Goal: Information Seeking & Learning: Learn about a topic

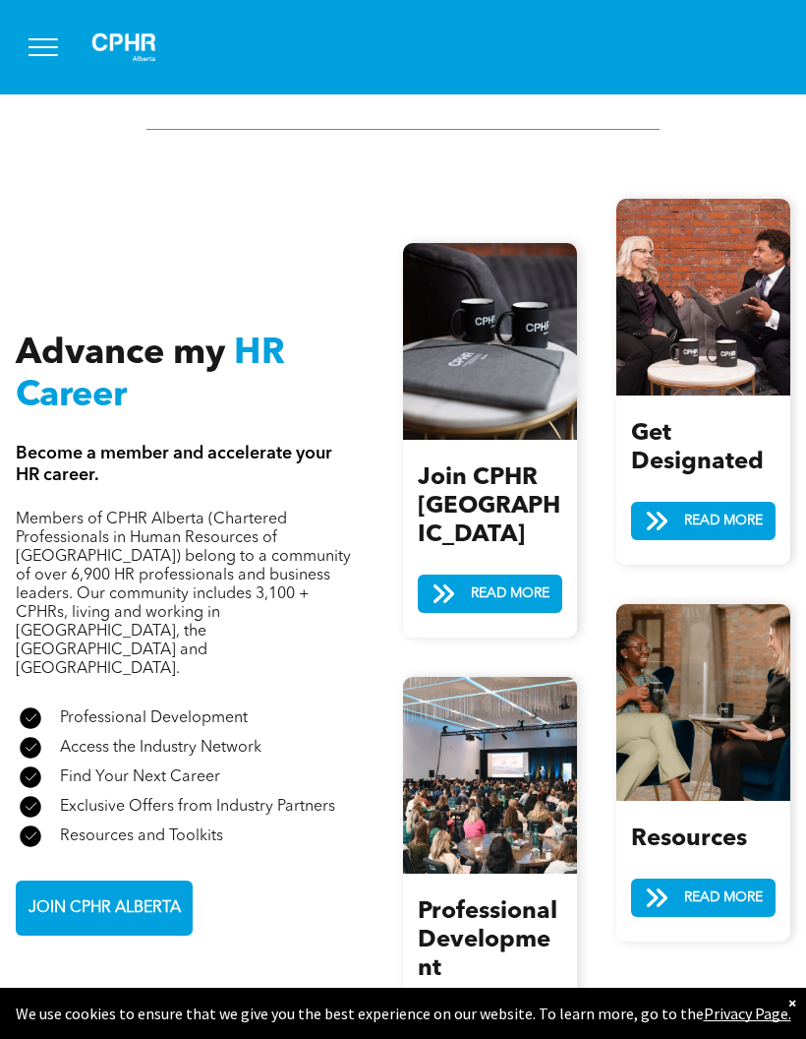
scroll to position [2048, 0]
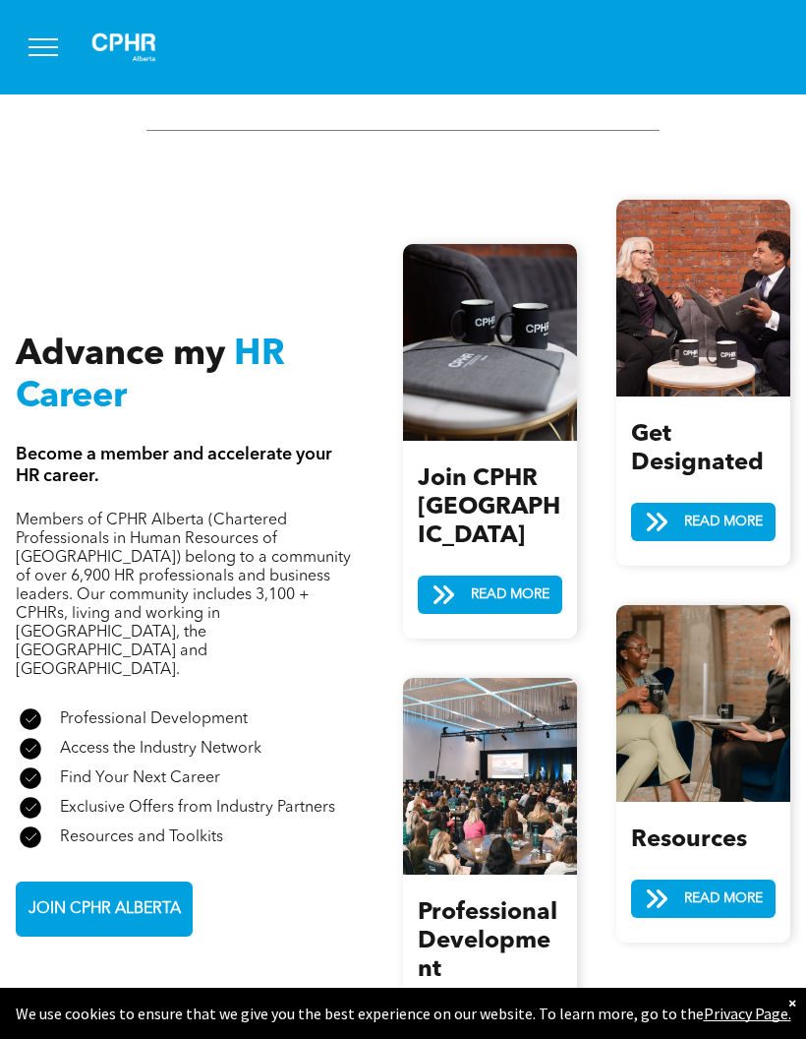
click at [747, 504] on span "READ MORE" at bounding box center [724, 522] width 92 height 36
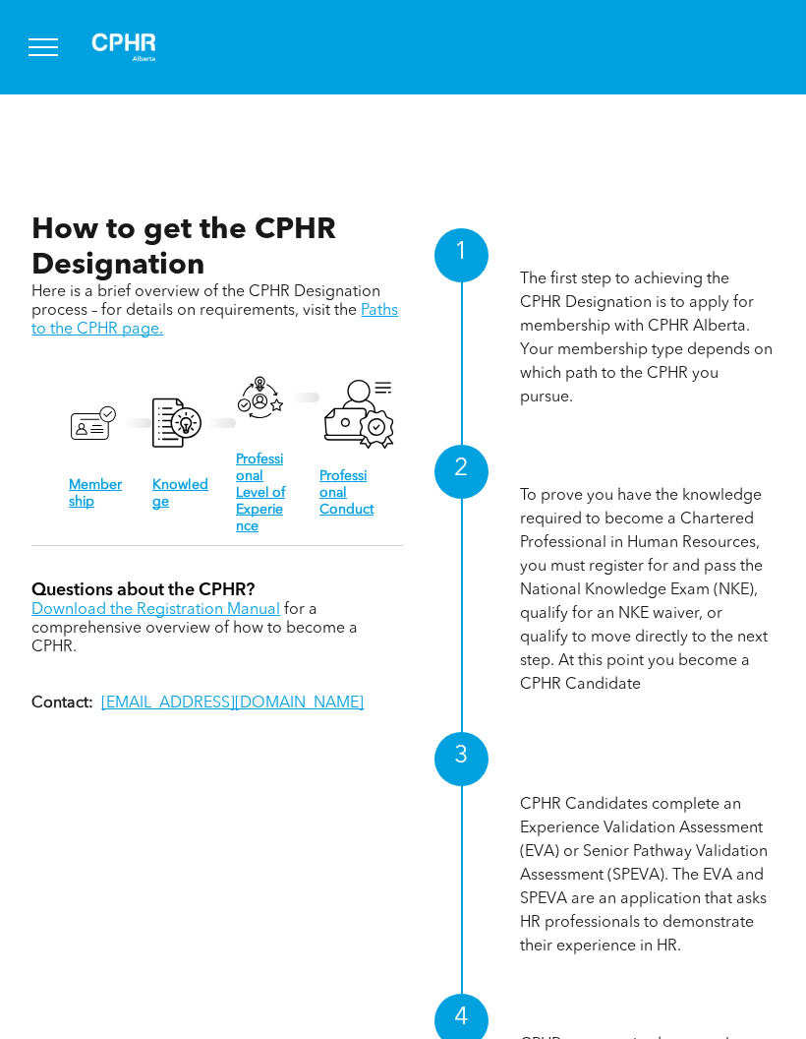
scroll to position [1821, 0]
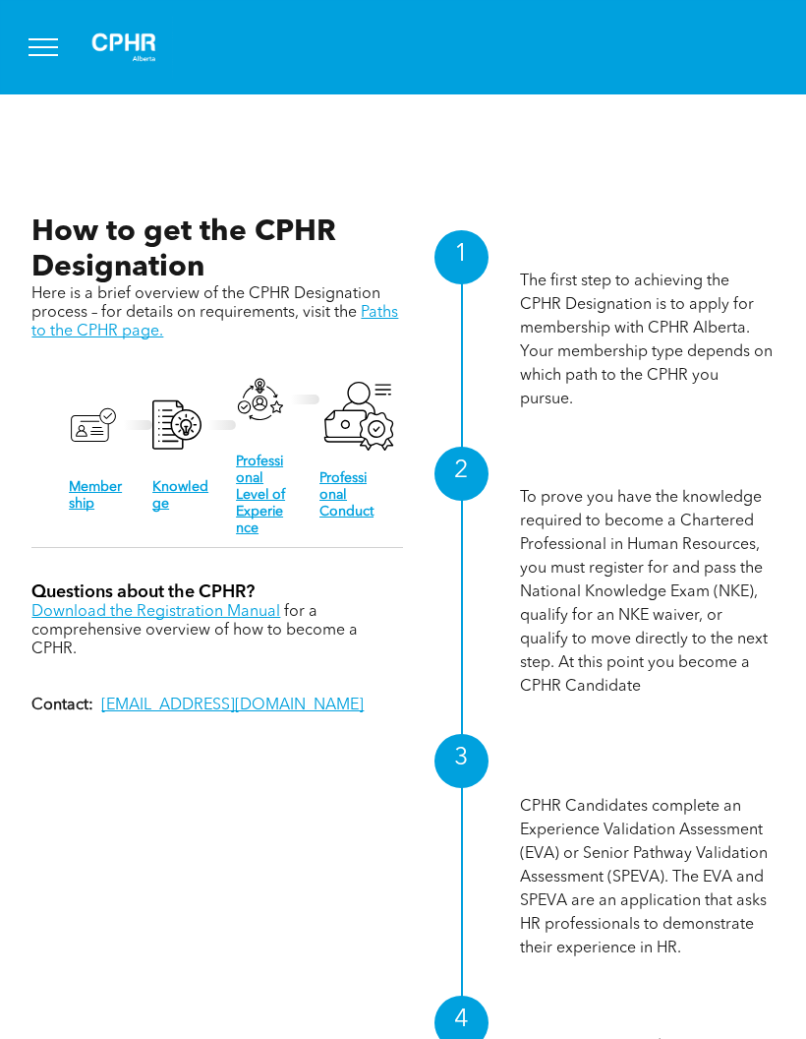
click at [271, 486] on link "Professional Level of Experience" at bounding box center [260, 494] width 49 height 81
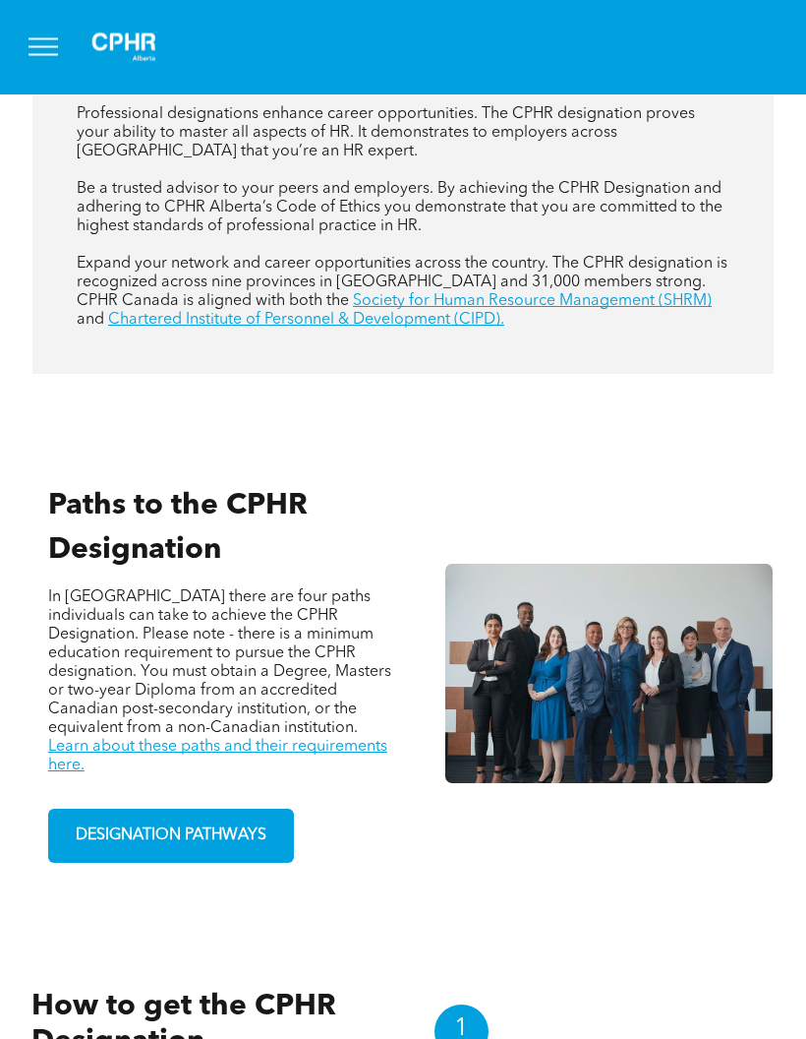
scroll to position [1048, 0]
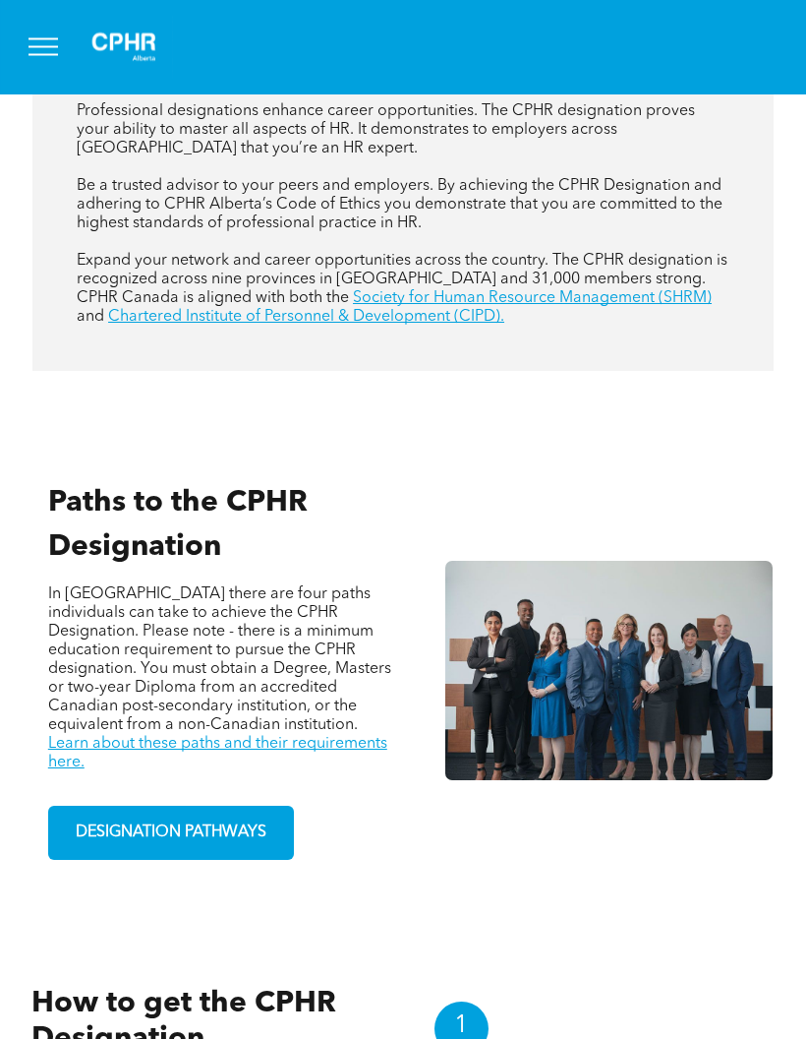
click at [273, 850] on span "DESIGNATION PATHWAYS" at bounding box center [171, 833] width 205 height 38
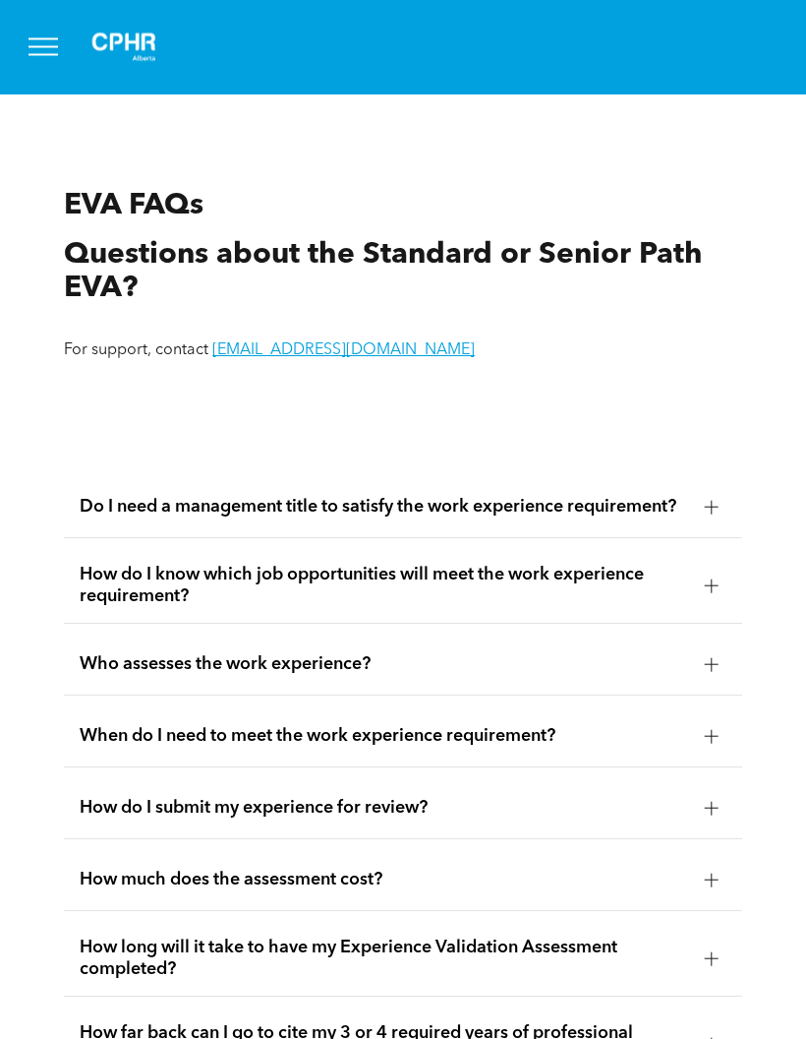
scroll to position [3817, 0]
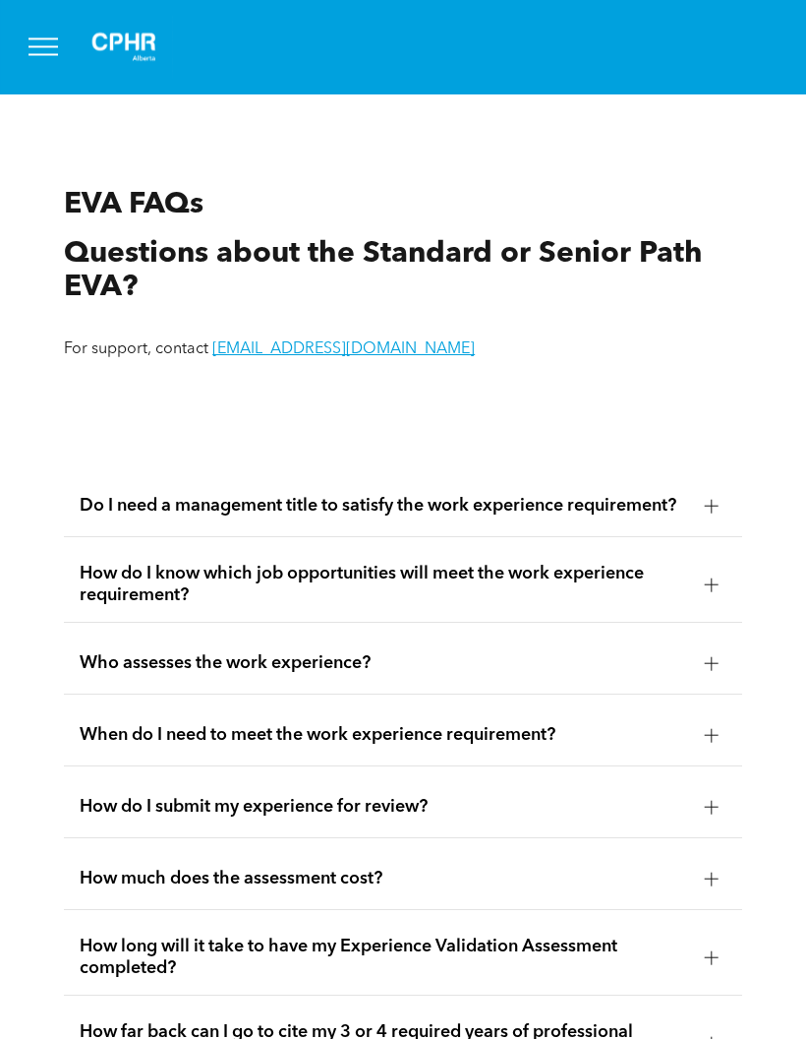
click at [702, 521] on div at bounding box center [712, 507] width 30 height 30
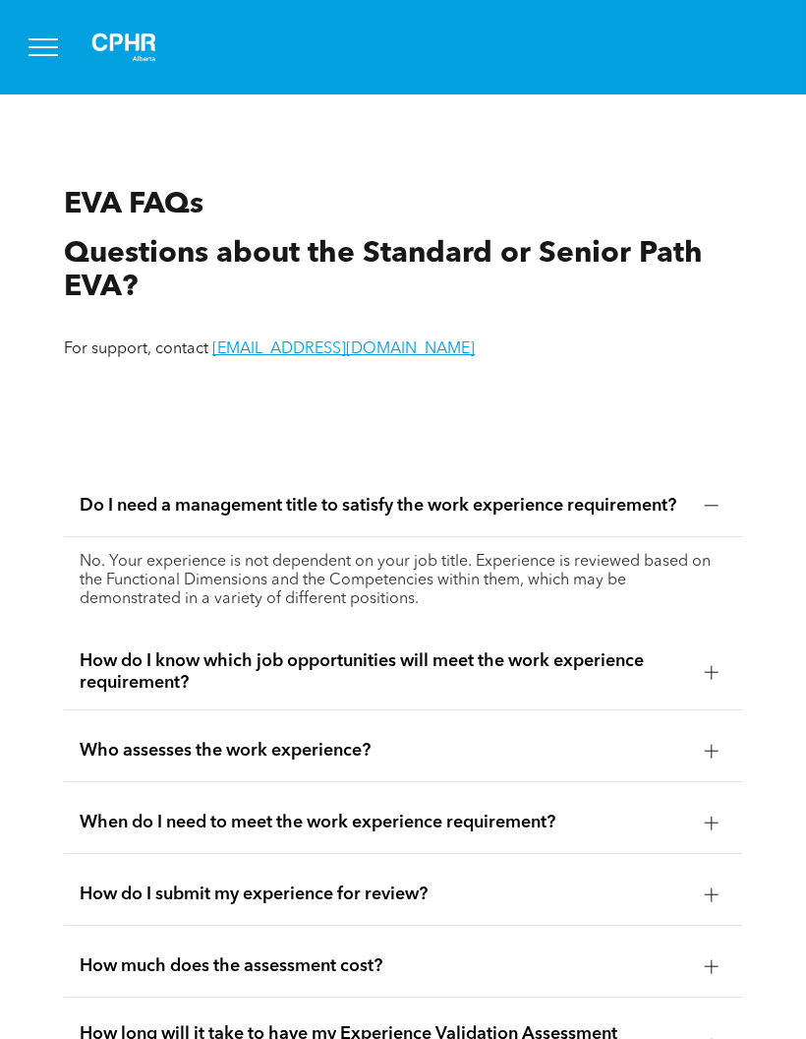
click at [692, 537] on div "Do I need a management title to satisfy the work experience requirement?" at bounding box center [403, 506] width 679 height 62
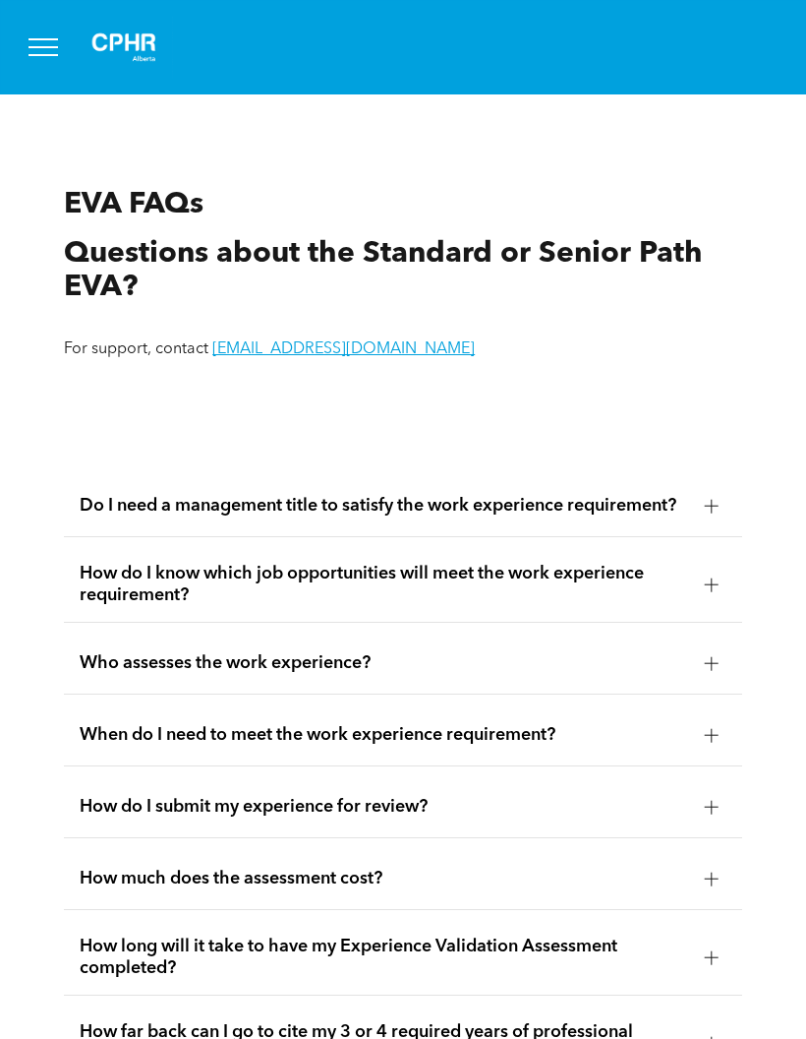
click at [682, 606] on span "How do I know which job opportunities will meet the work experience requirement?" at bounding box center [385, 584] width 610 height 43
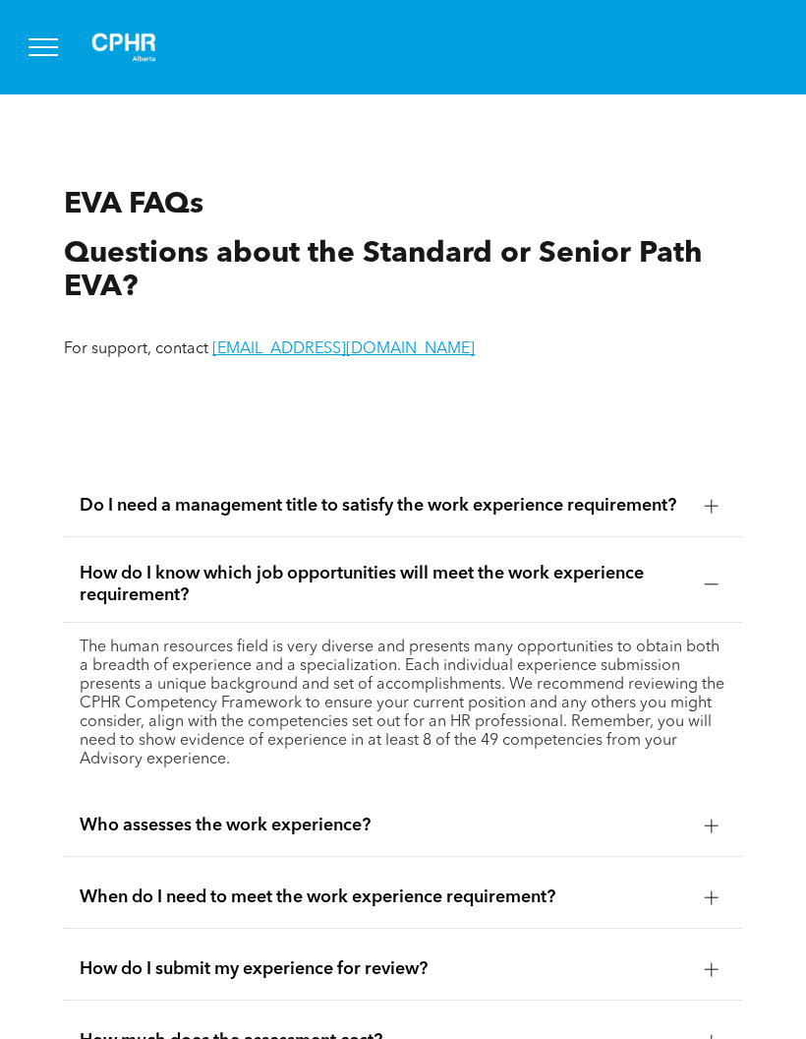
click at [716, 591] on div at bounding box center [712, 584] width 14 height 14
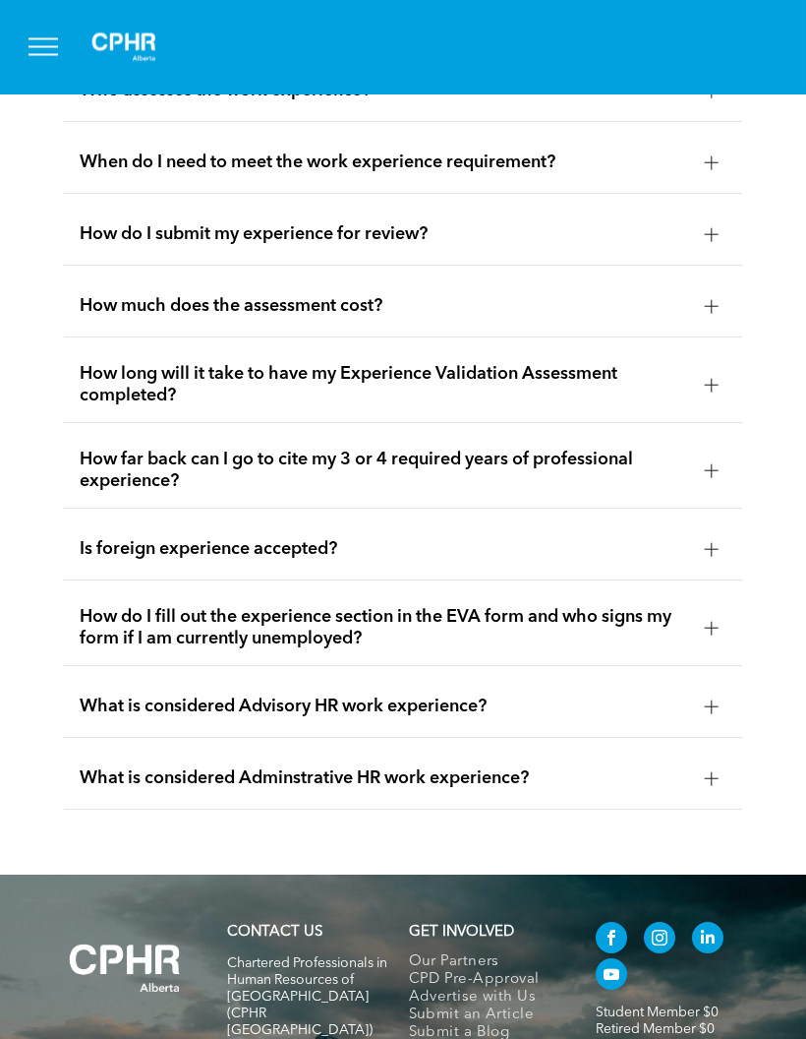
scroll to position [4390, 0]
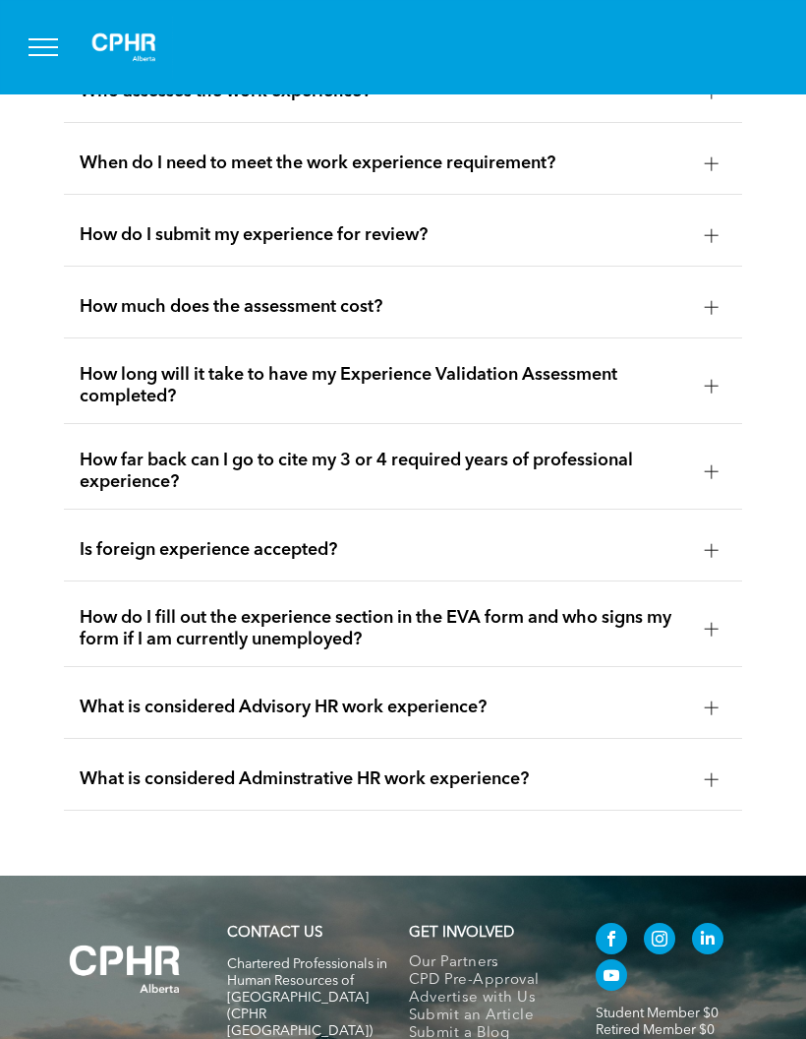
click at [686, 561] on span "Is foreign experience accepted?" at bounding box center [385, 550] width 610 height 22
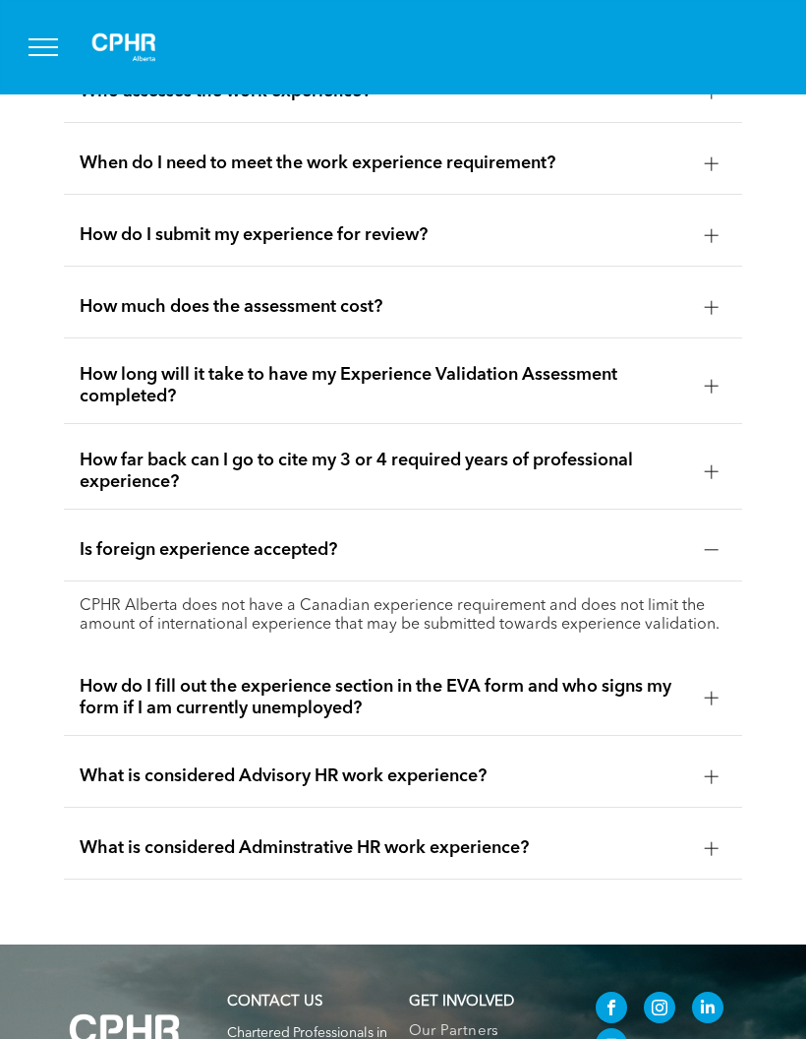
click at [686, 561] on span "Is foreign experience accepted?" at bounding box center [385, 550] width 610 height 22
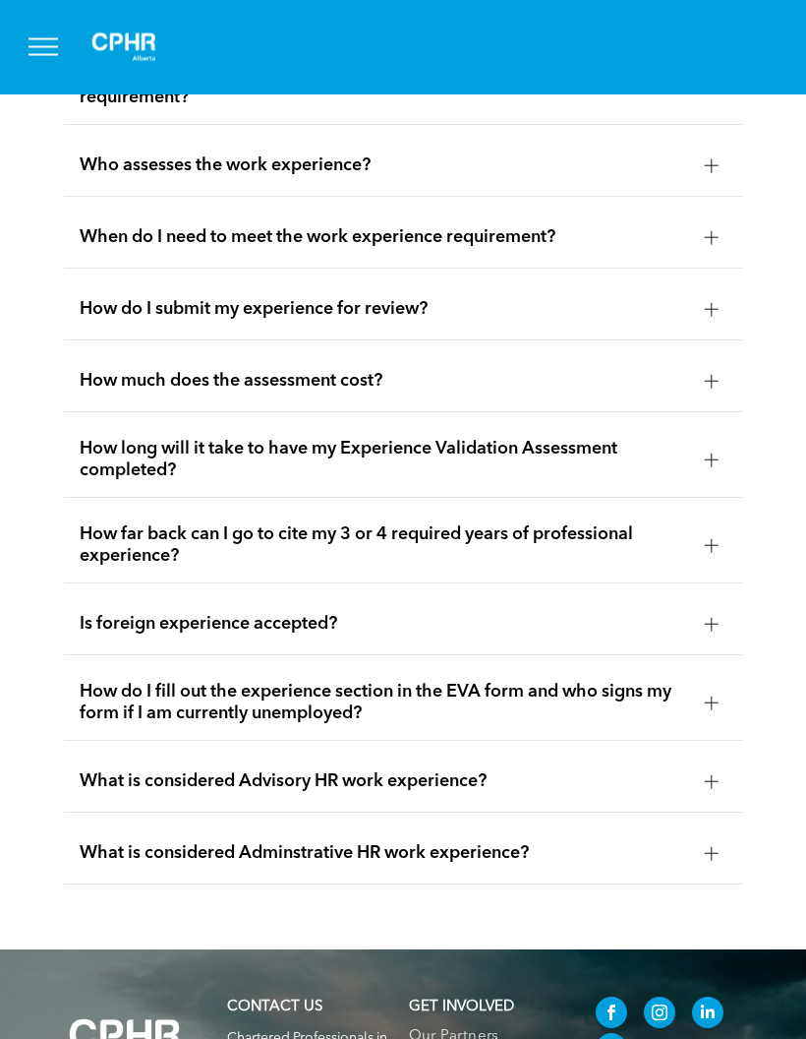
scroll to position [4322, 0]
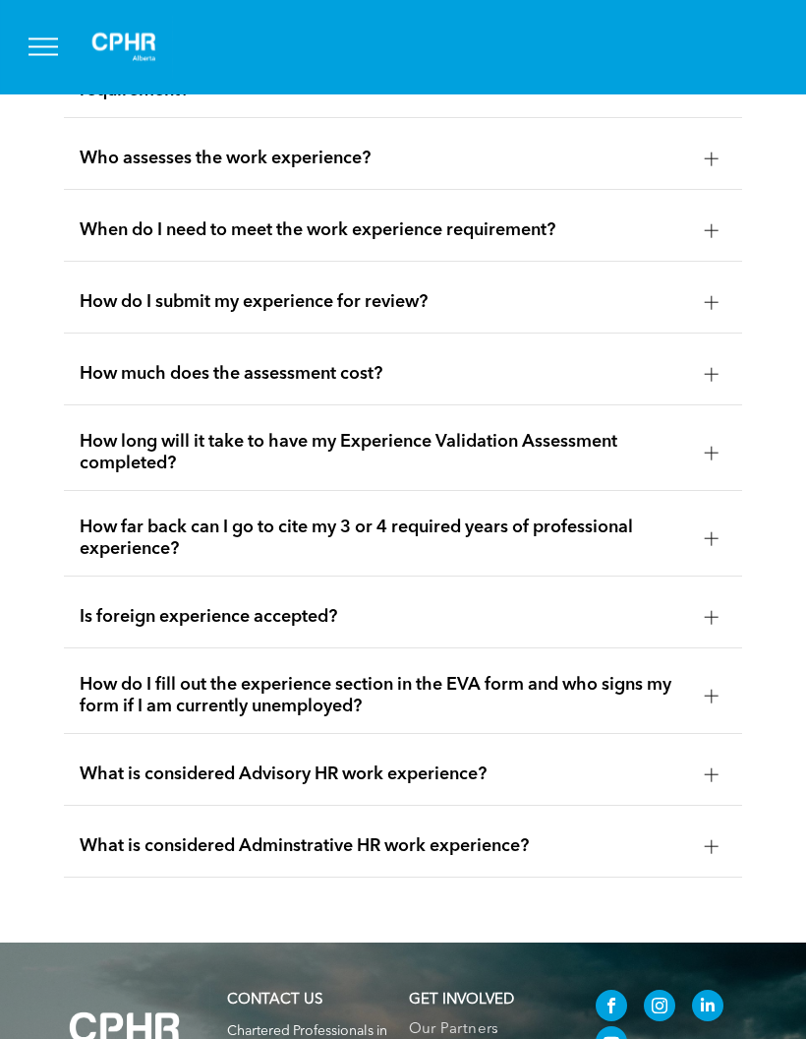
click at [691, 806] on div "What is considered Advisory HR work experience?" at bounding box center [403, 776] width 679 height 62
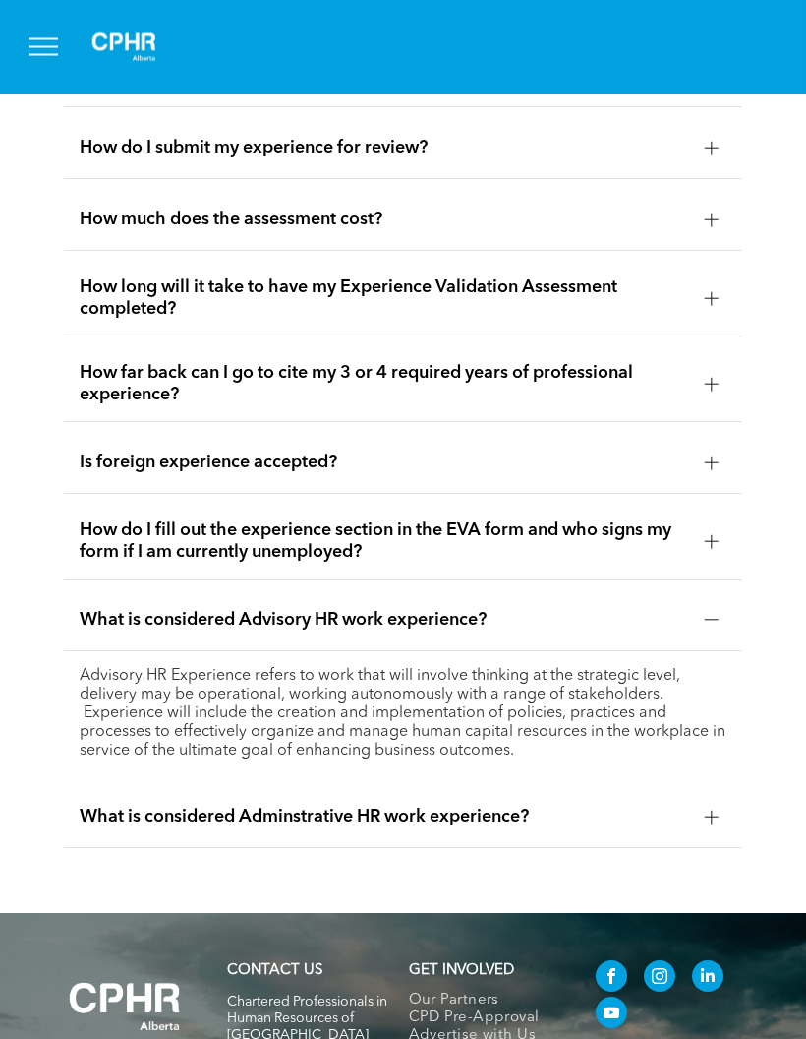
scroll to position [4481, 0]
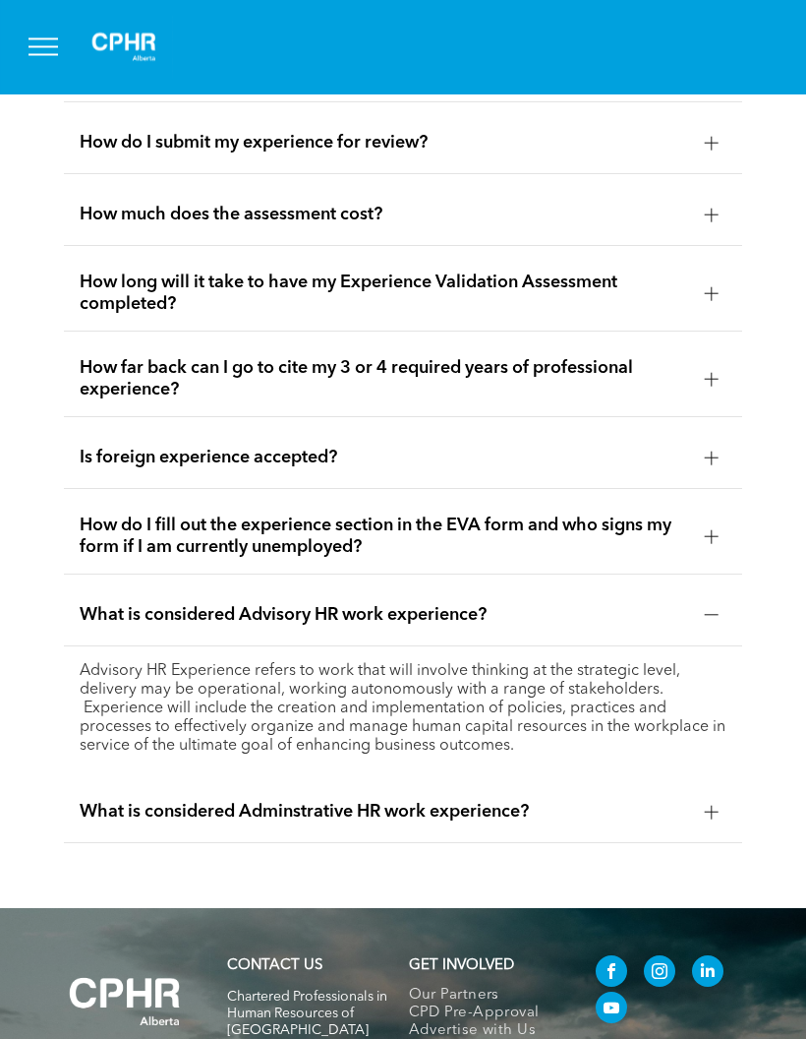
click at [705, 819] on div at bounding box center [712, 813] width 14 height 14
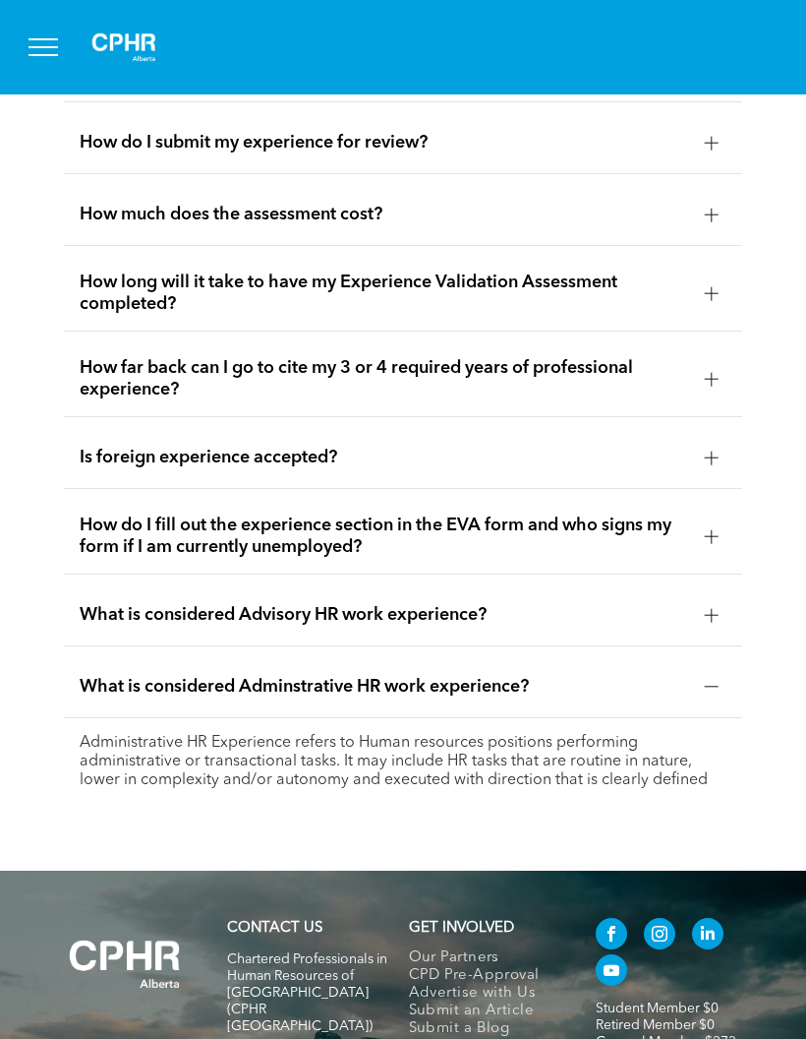
click at [687, 697] on span "What is considered Adminstrative HR work experience?" at bounding box center [385, 687] width 610 height 22
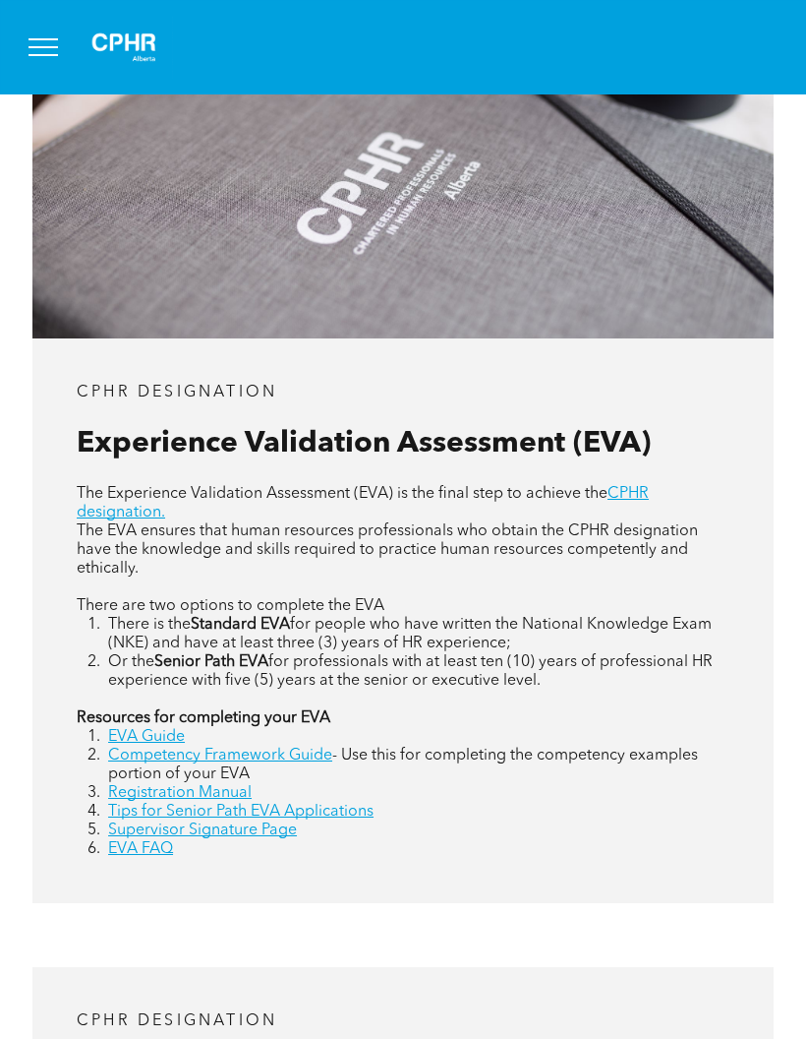
scroll to position [741, 0]
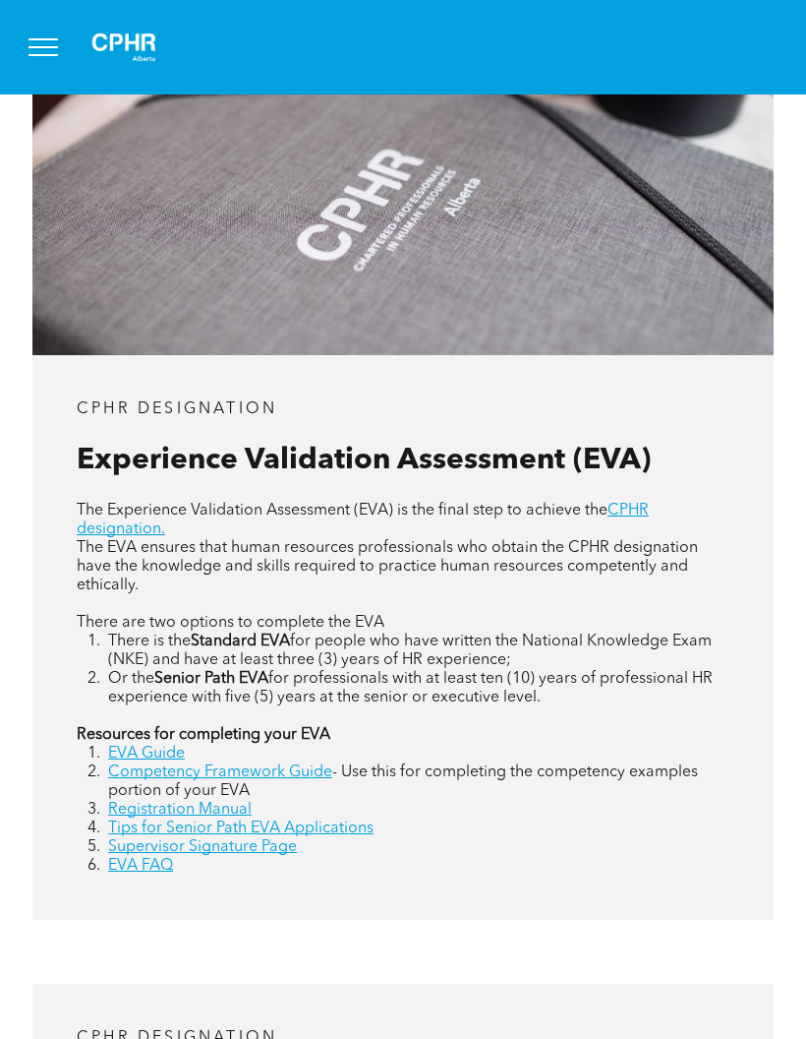
click at [166, 761] on link "EVA Guide" at bounding box center [146, 754] width 77 height 16
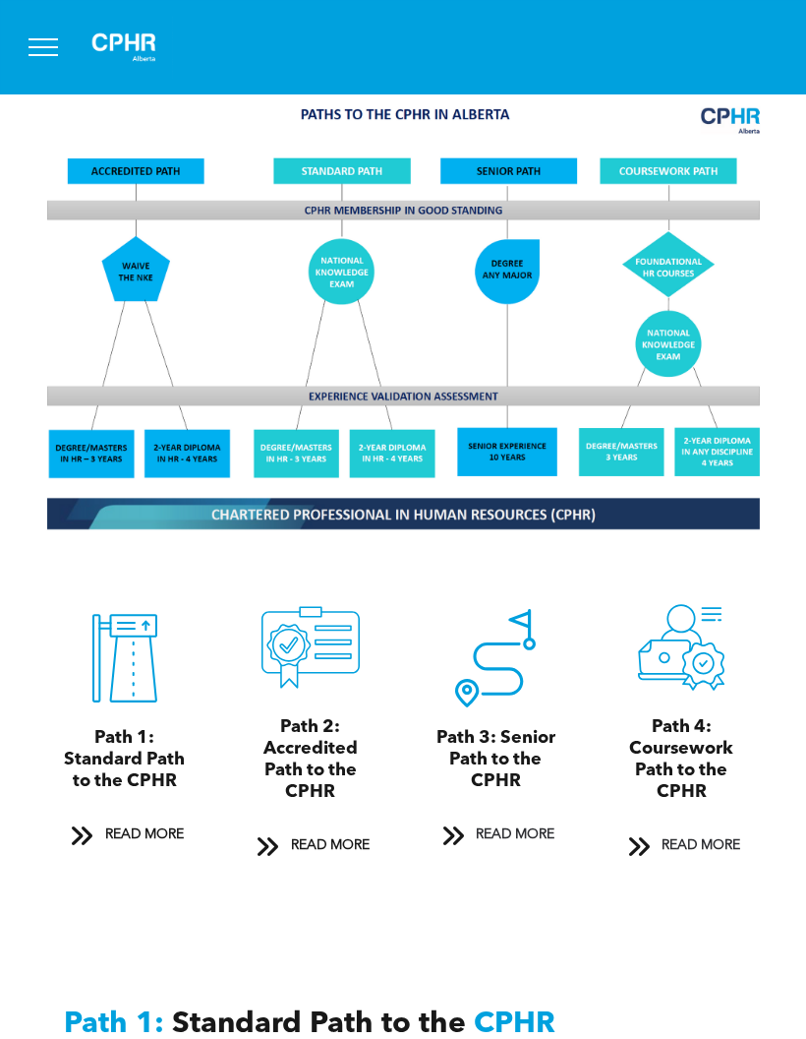
scroll to position [1610, 0]
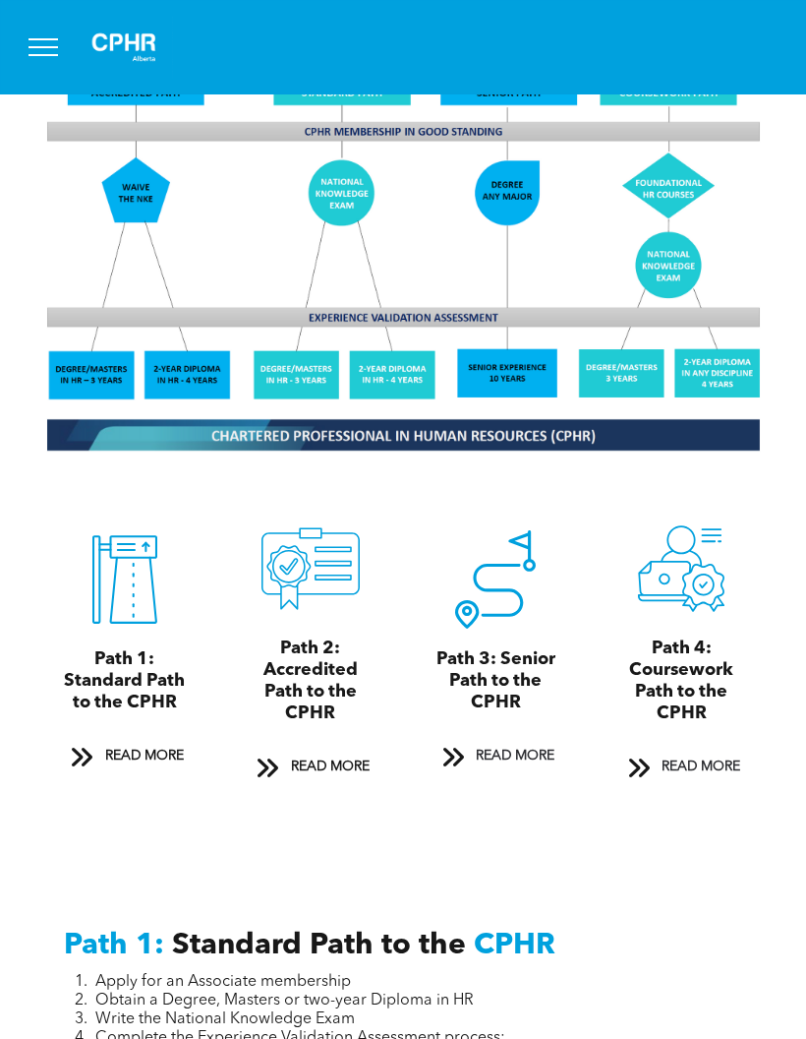
click at [74, 770] on span at bounding box center [82, 757] width 26 height 27
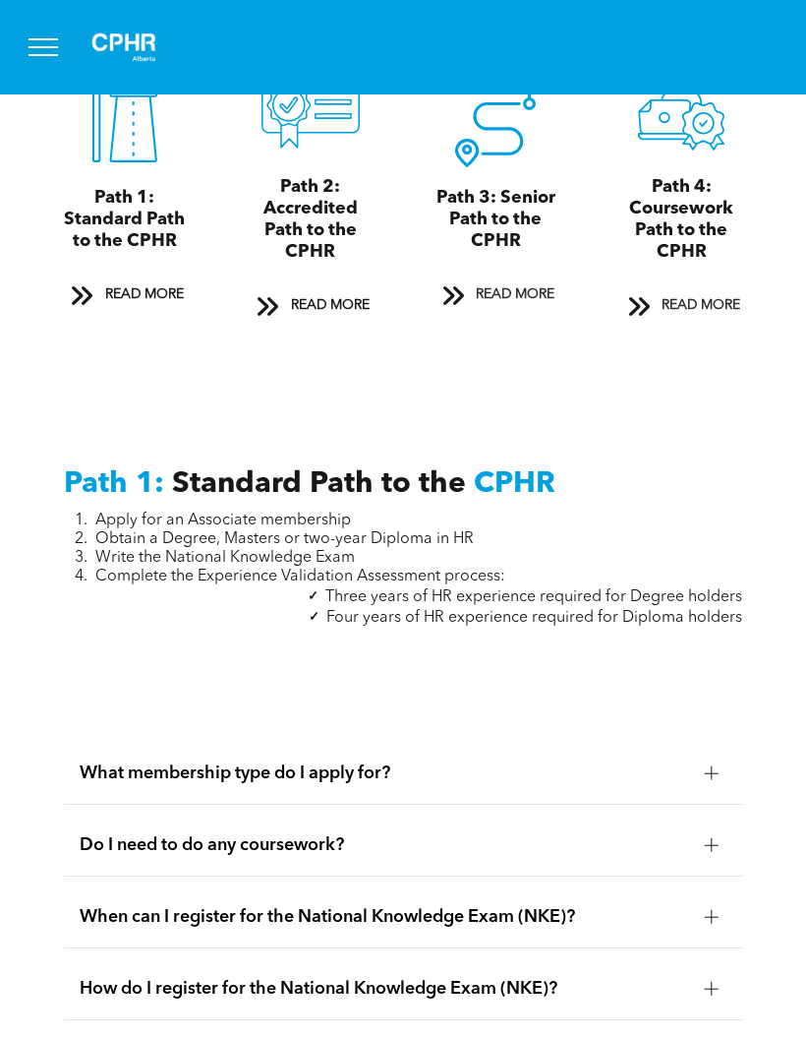
scroll to position [2070, 0]
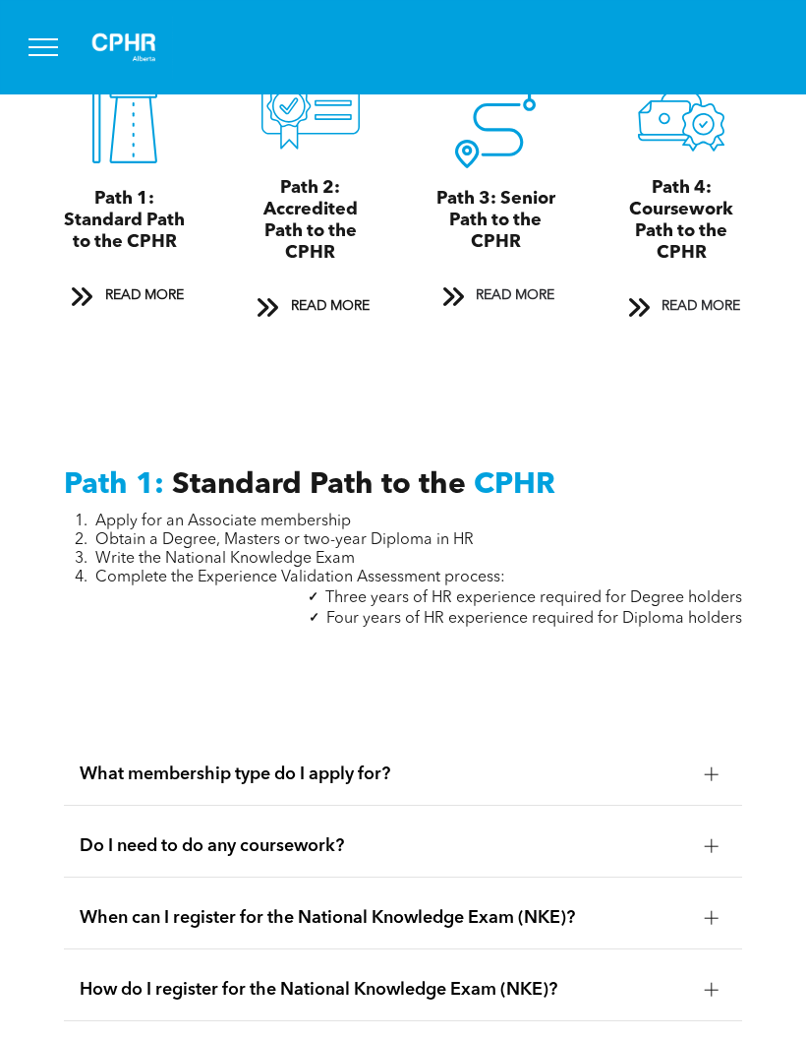
click at [268, 321] on span at bounding box center [268, 307] width 26 height 27
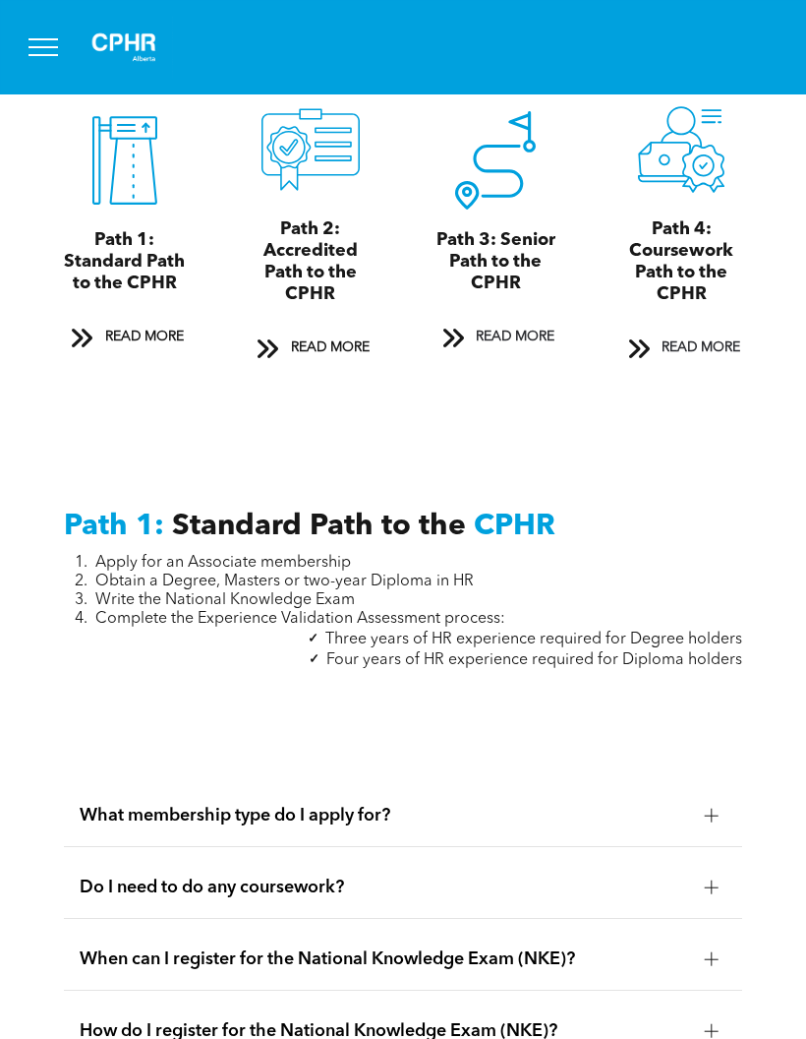
scroll to position [2028, 0]
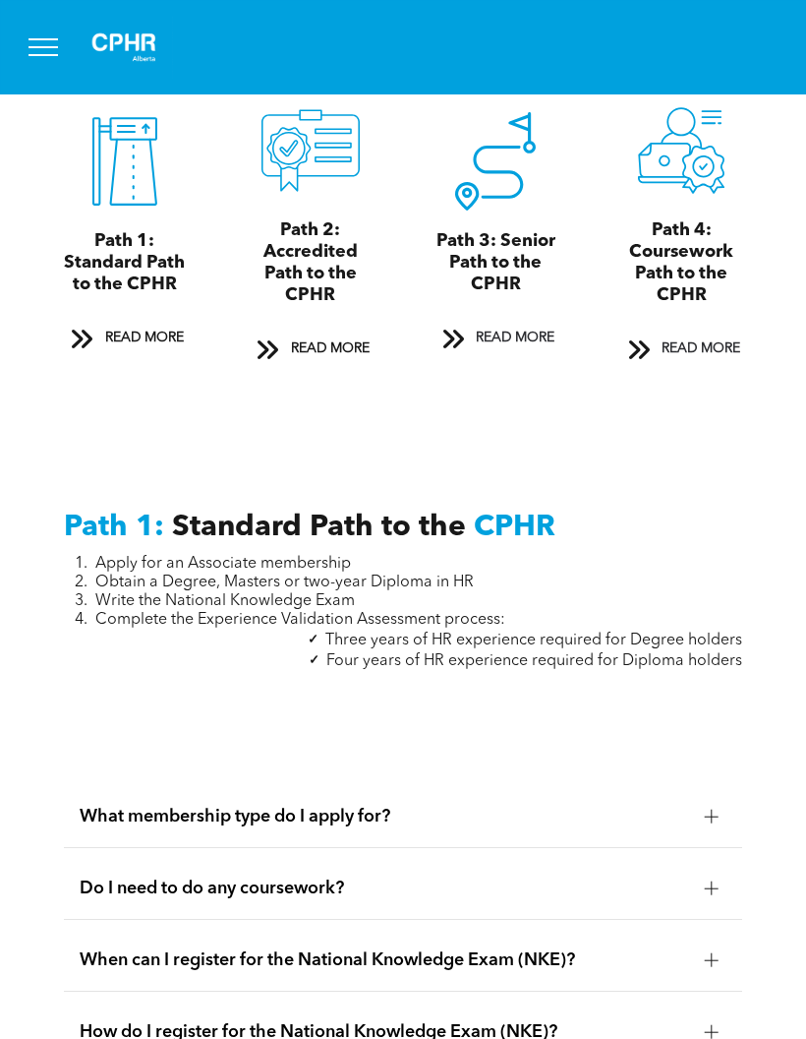
click at [640, 363] on span at bounding box center [640, 349] width 26 height 27
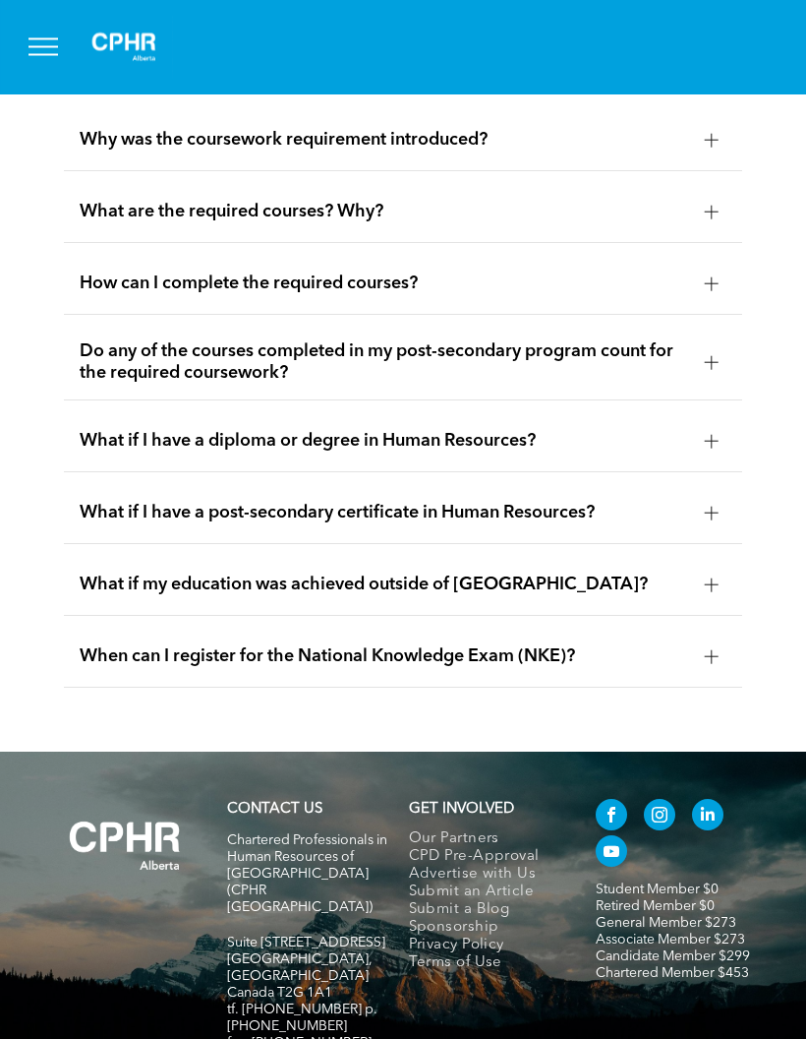
scroll to position [6560, 0]
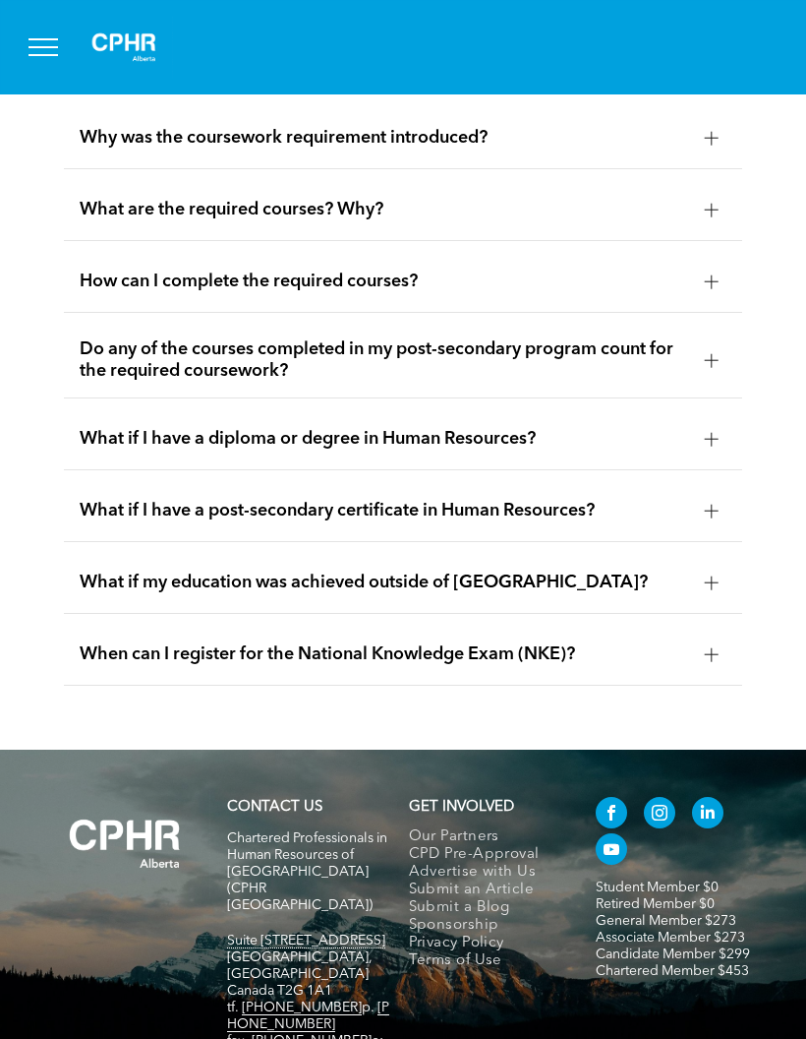
click at [697, 296] on div at bounding box center [712, 282] width 30 height 30
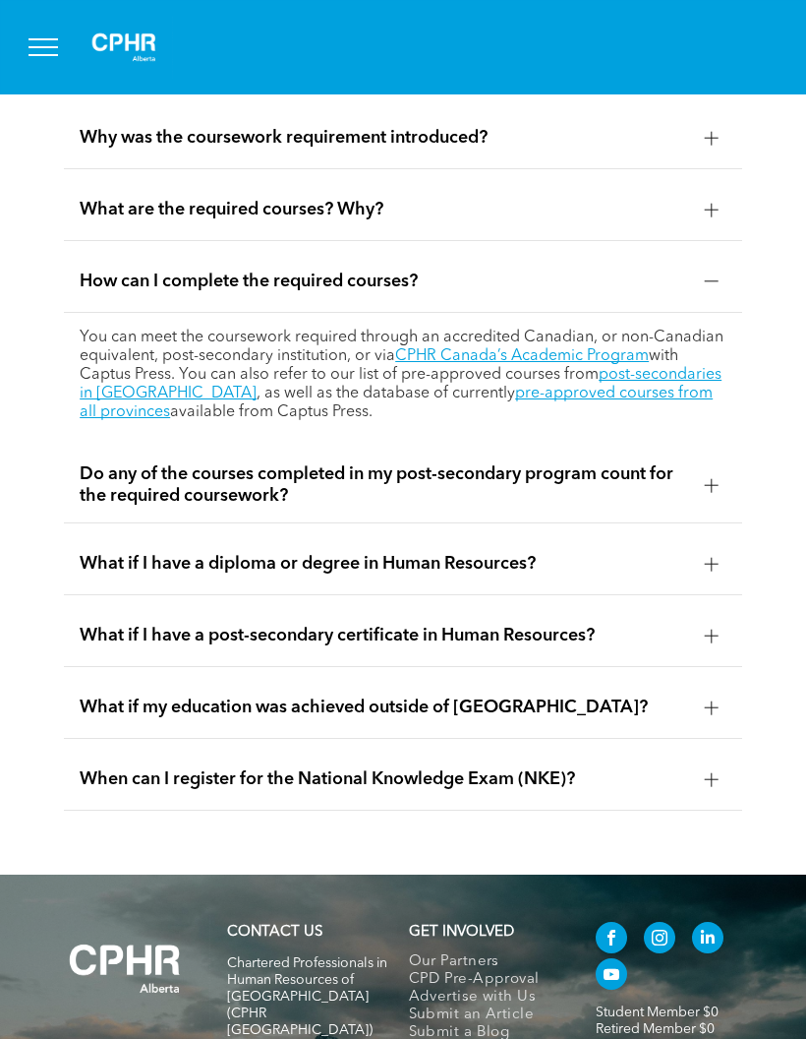
click at [687, 292] on span "How can I complete the required courses?" at bounding box center [385, 281] width 610 height 22
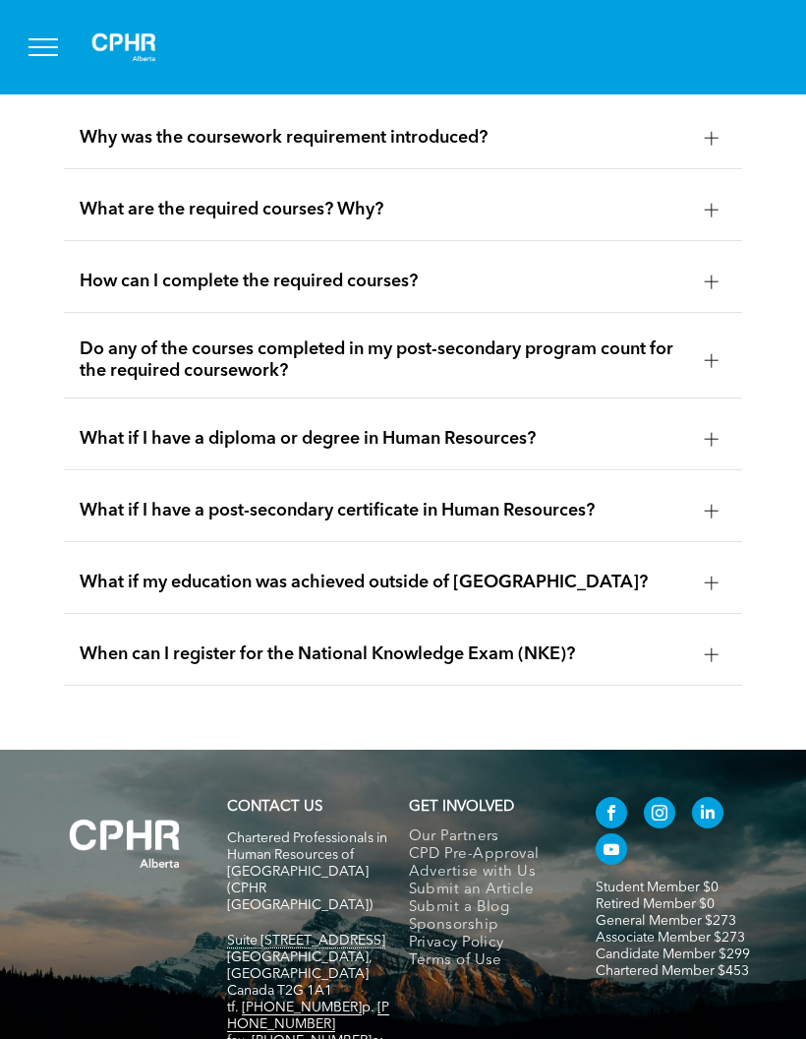
click at [627, 470] on div "What if I have a diploma or degree in Human Resources?" at bounding box center [403, 439] width 679 height 62
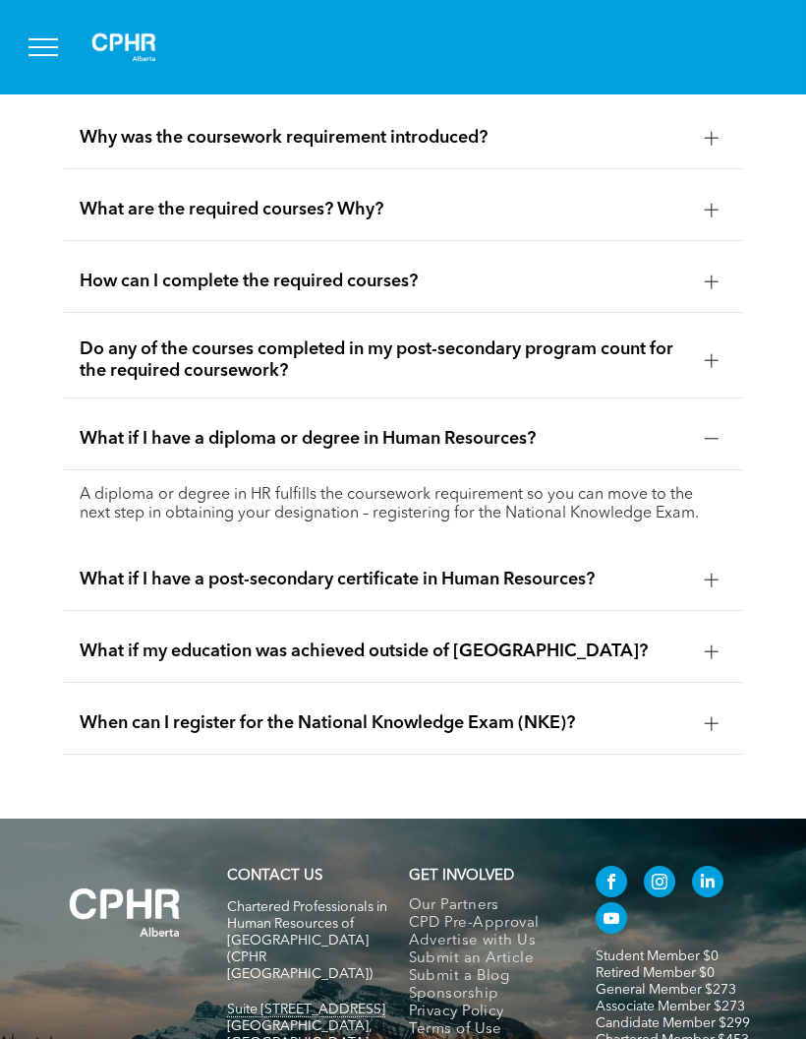
click at [622, 449] on span "What if I have a diploma or degree in Human Resources?" at bounding box center [385, 439] width 610 height 22
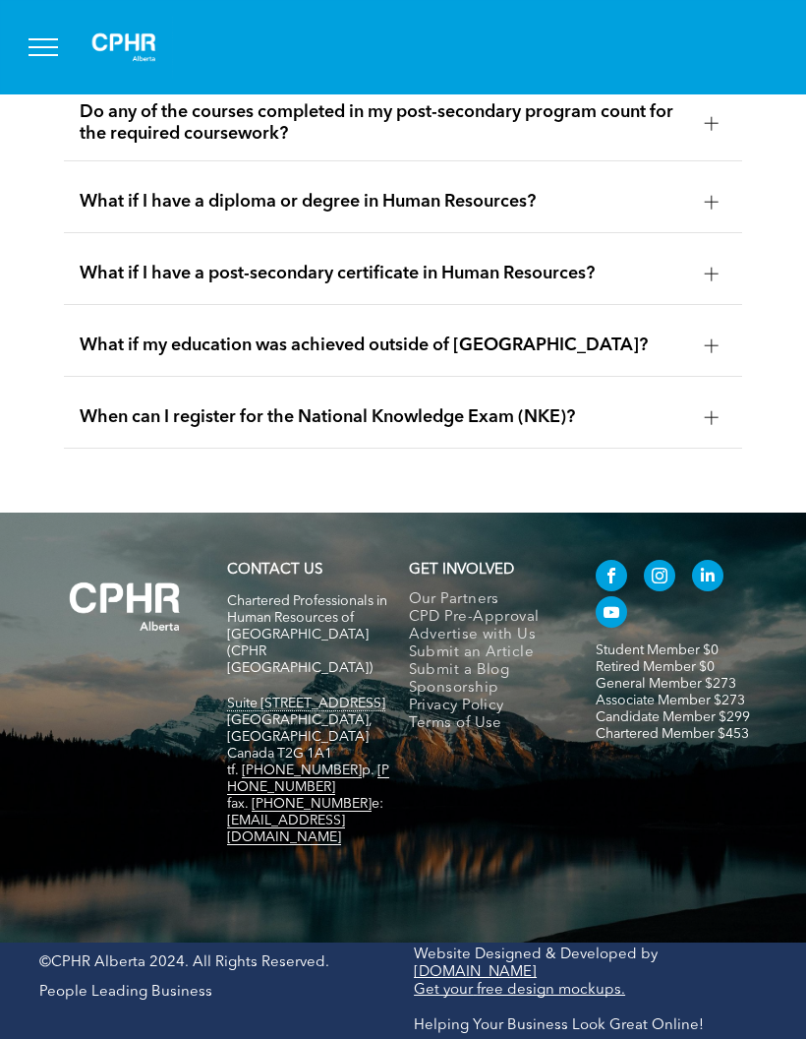
scroll to position [6859, 0]
click at [712, 352] on div at bounding box center [711, 345] width 1 height 14
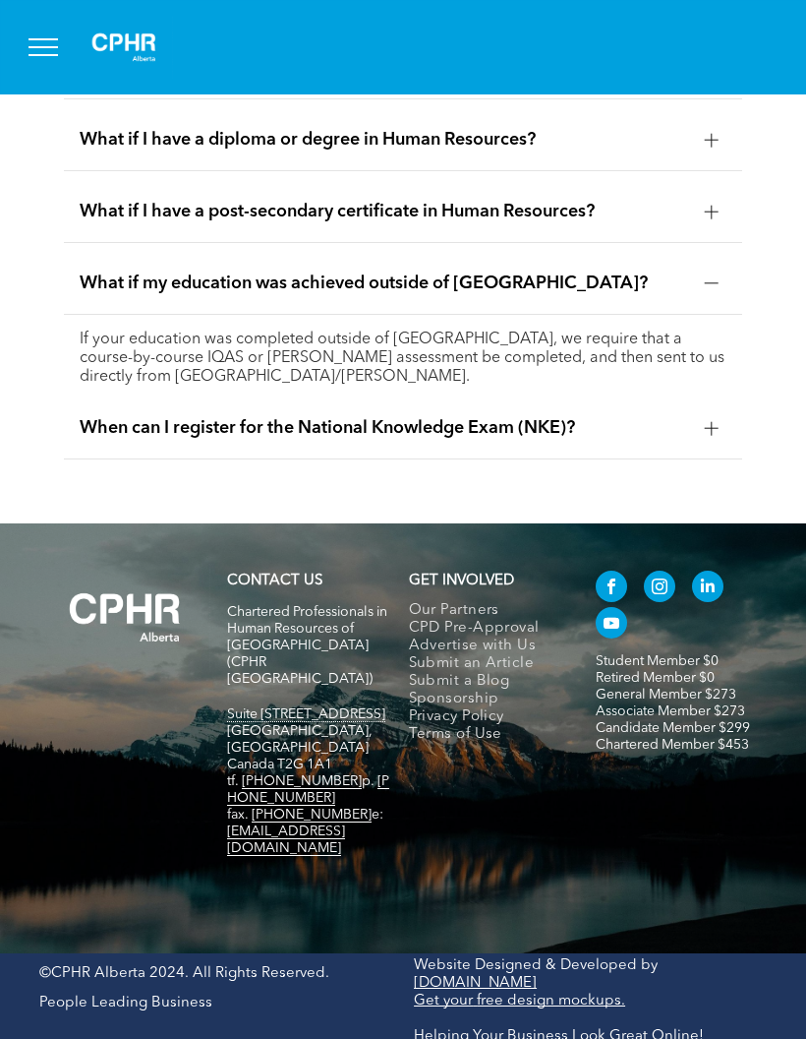
click at [703, 298] on div at bounding box center [712, 284] width 30 height 30
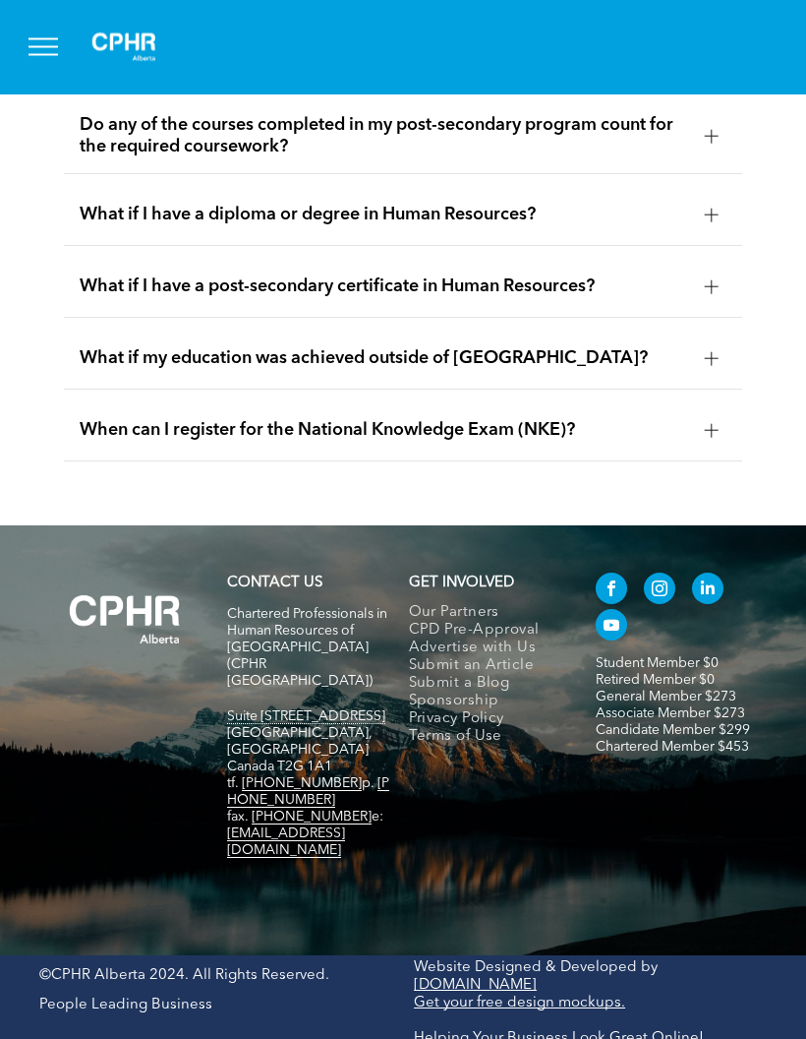
scroll to position [6783, 0]
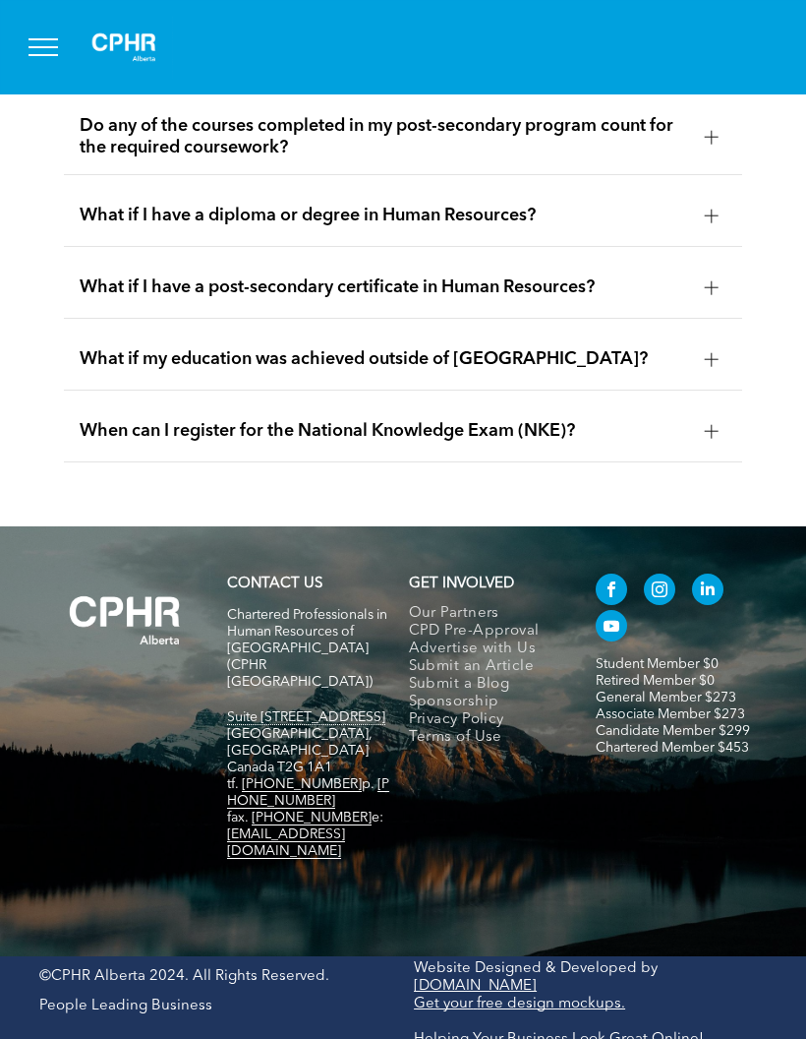
click at [723, 446] on div at bounding box center [712, 431] width 30 height 30
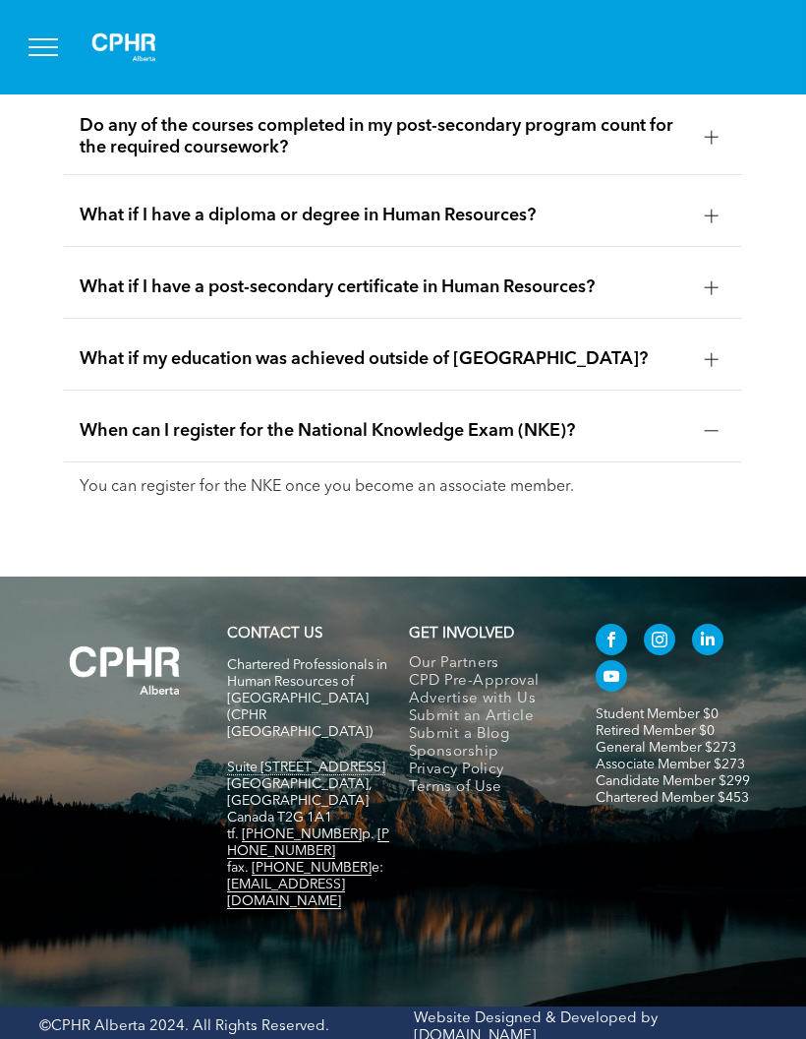
click at [734, 462] on div "When can I register for the National Knowledge Exam (NKE)?" at bounding box center [403, 431] width 679 height 62
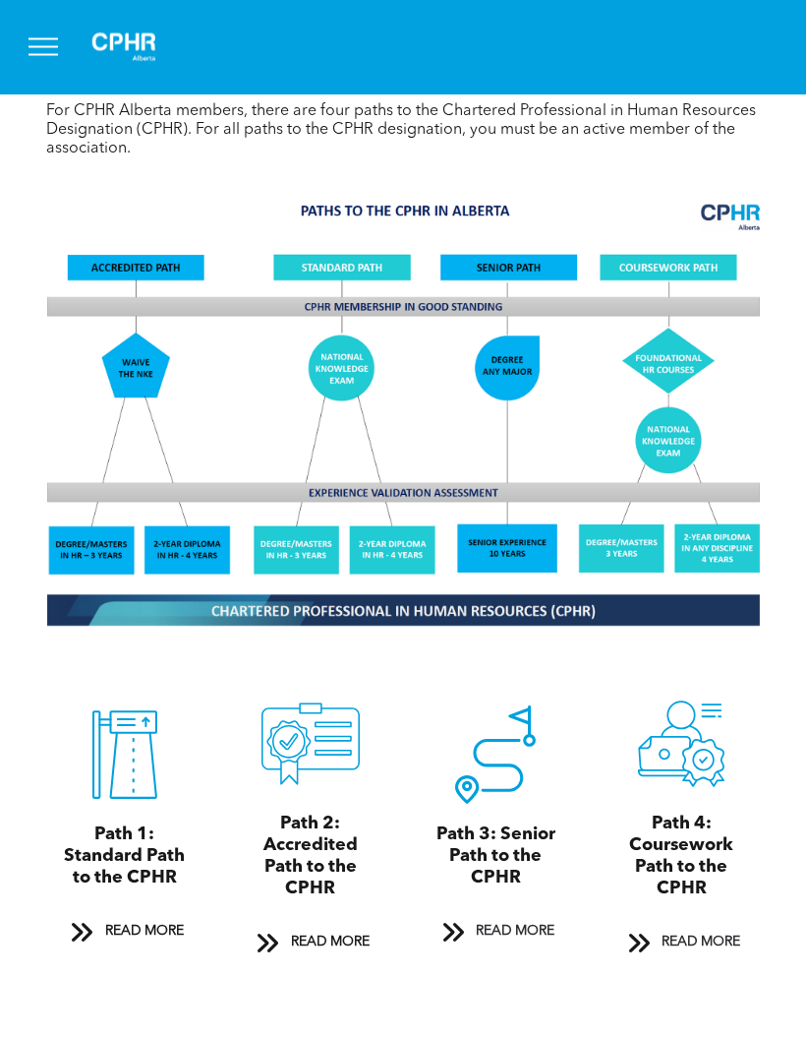
scroll to position [1461, 0]
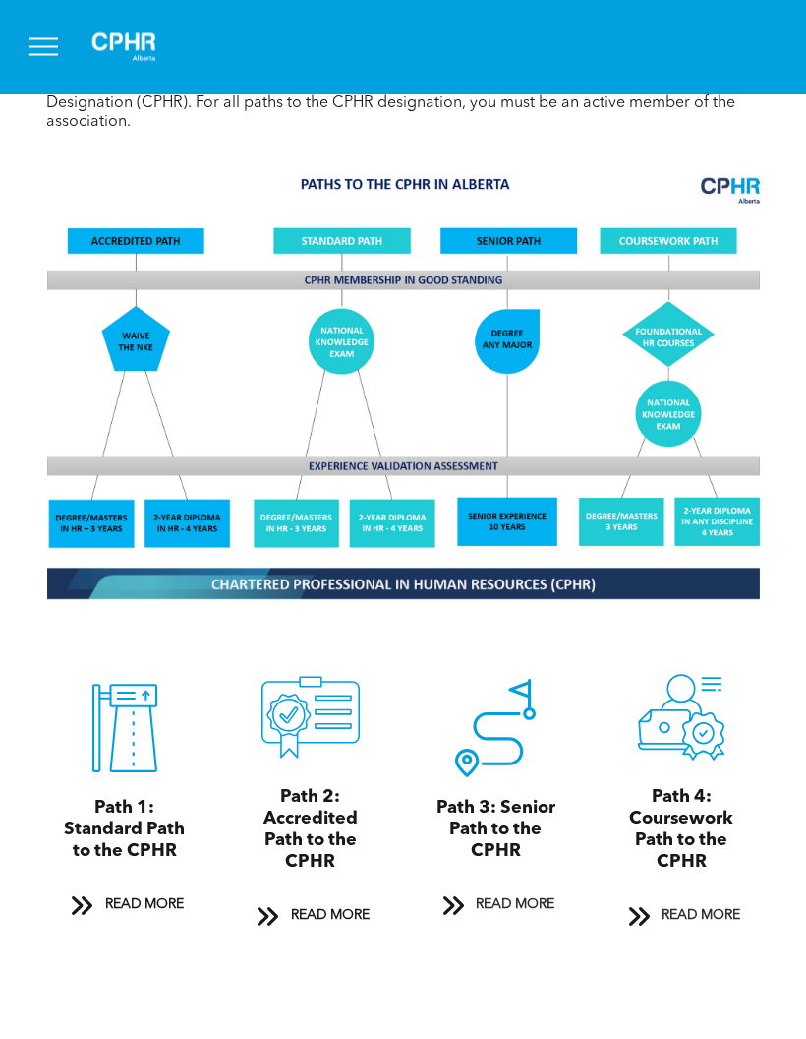
click at [720, 586] on img at bounding box center [402, 388] width 733 height 442
click at [721, 592] on img at bounding box center [402, 387] width 733 height 442
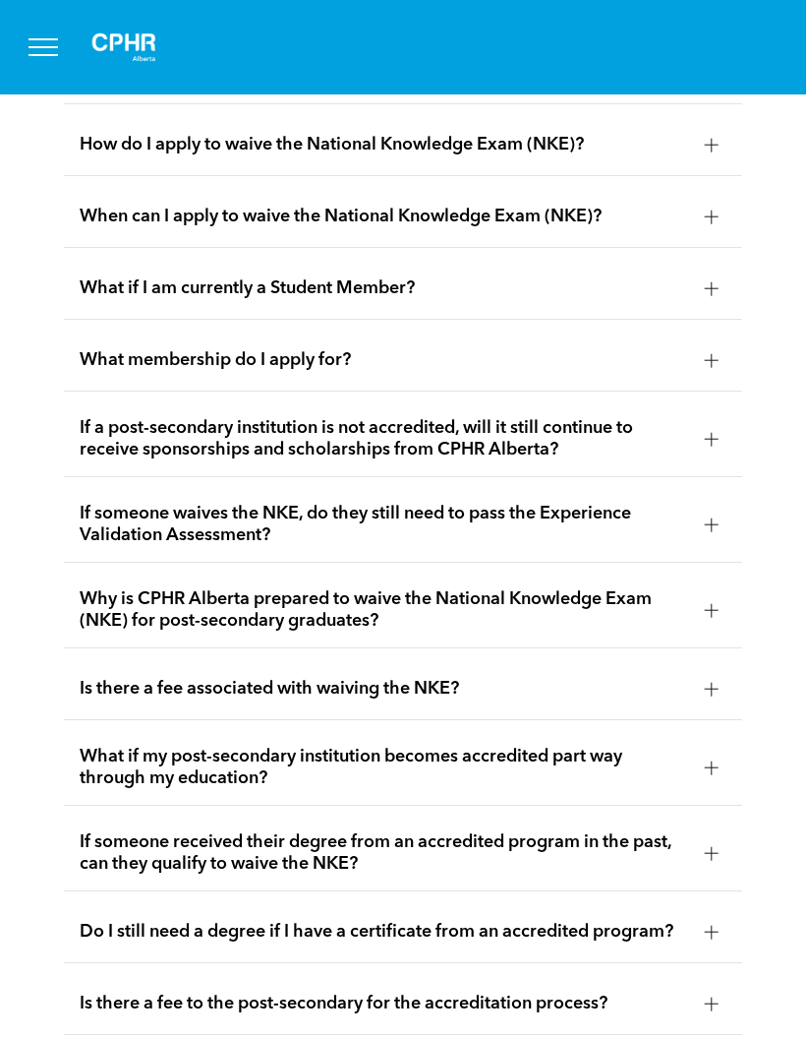
scroll to position [3732, 0]
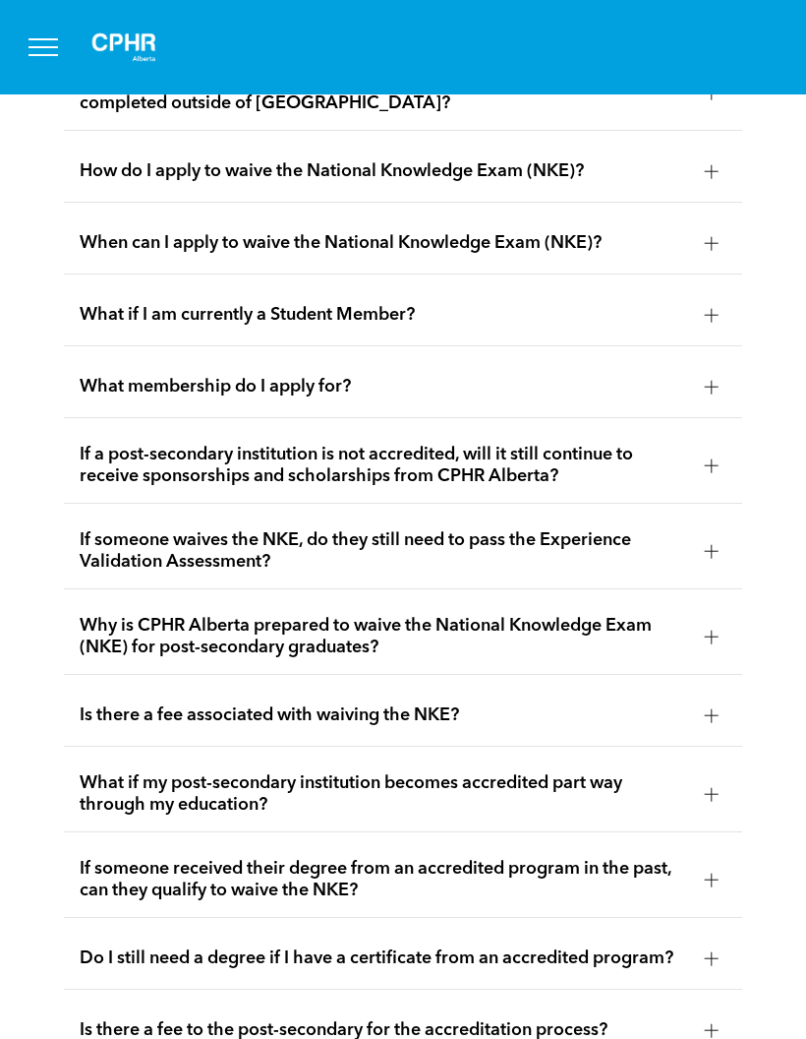
click at [44, 51] on button "menu" at bounding box center [43, 47] width 51 height 51
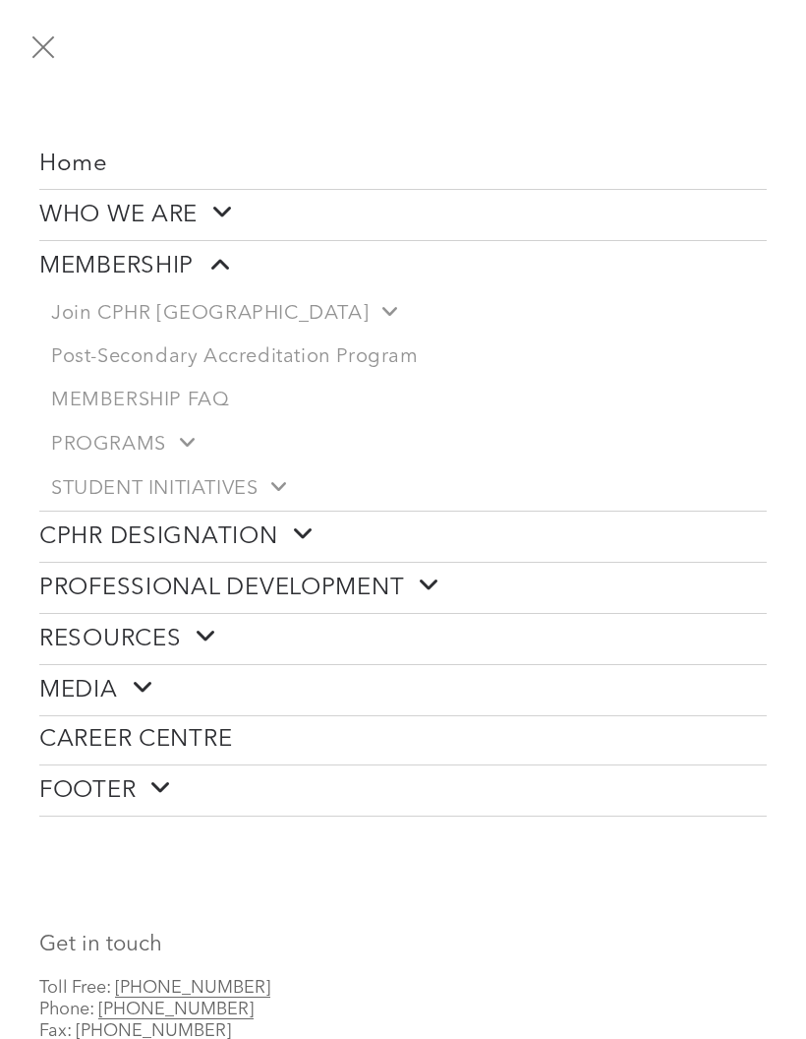
click at [113, 356] on span "Post-Secondary Accreditation Program" at bounding box center [235, 357] width 368 height 24
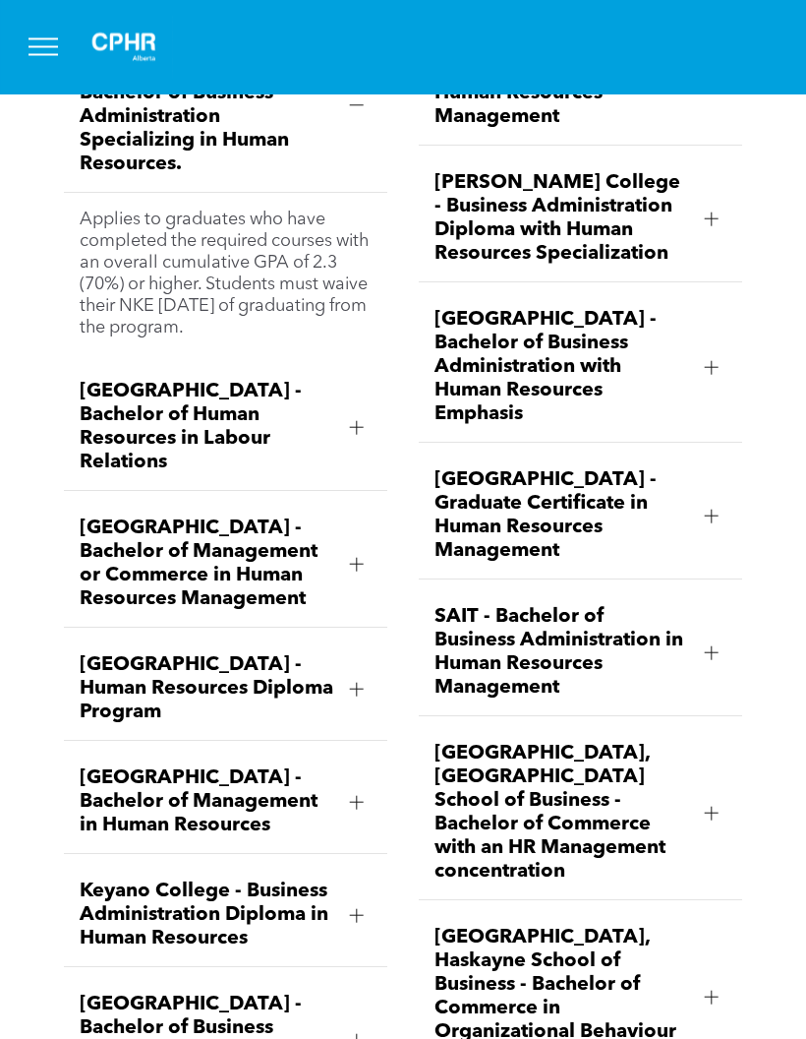
scroll to position [3230, 0]
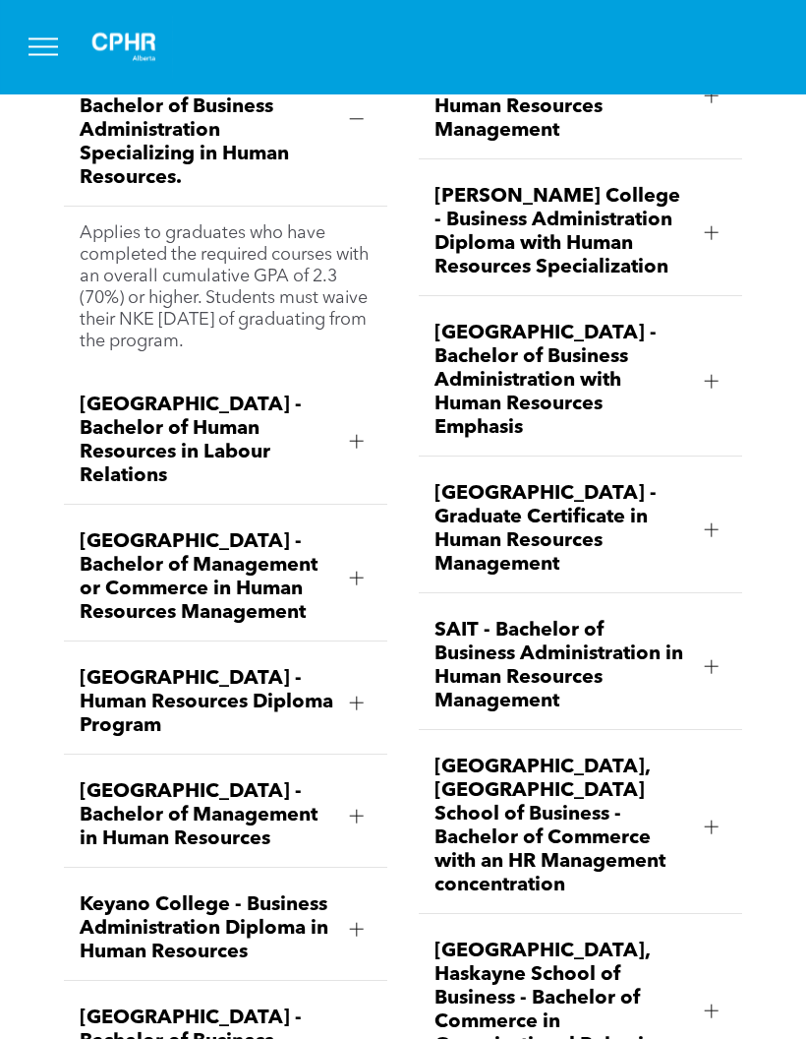
click at [351, 127] on div at bounding box center [357, 120] width 14 height 14
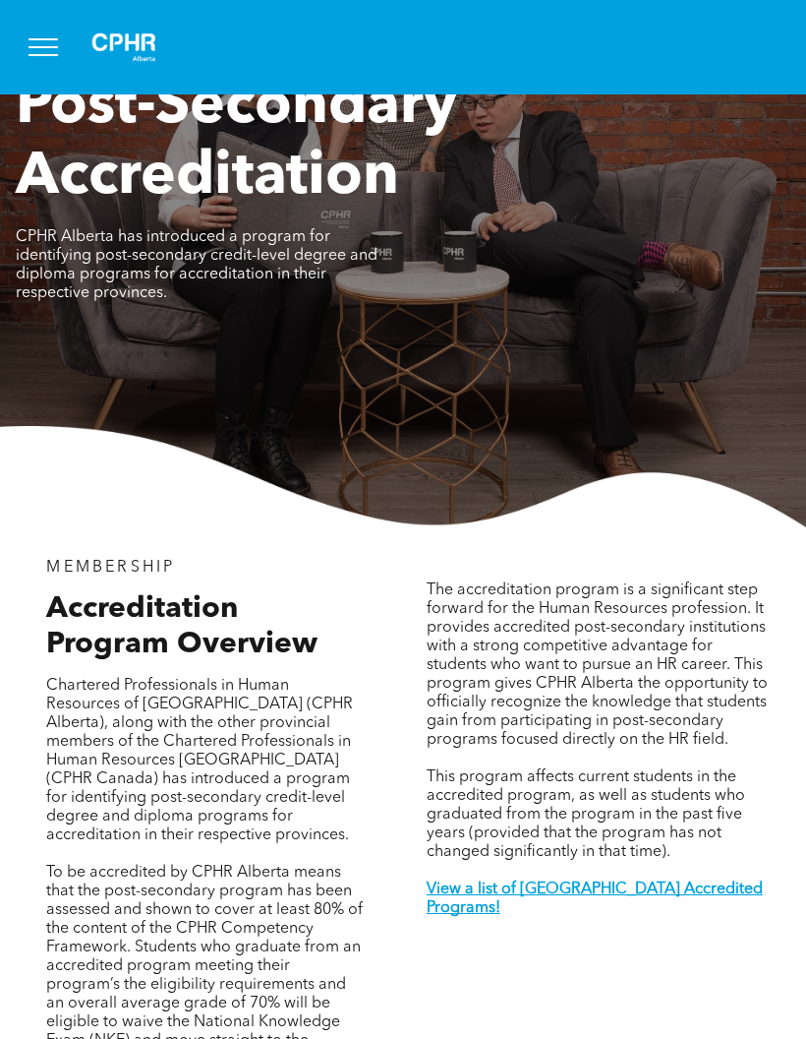
scroll to position [149, 0]
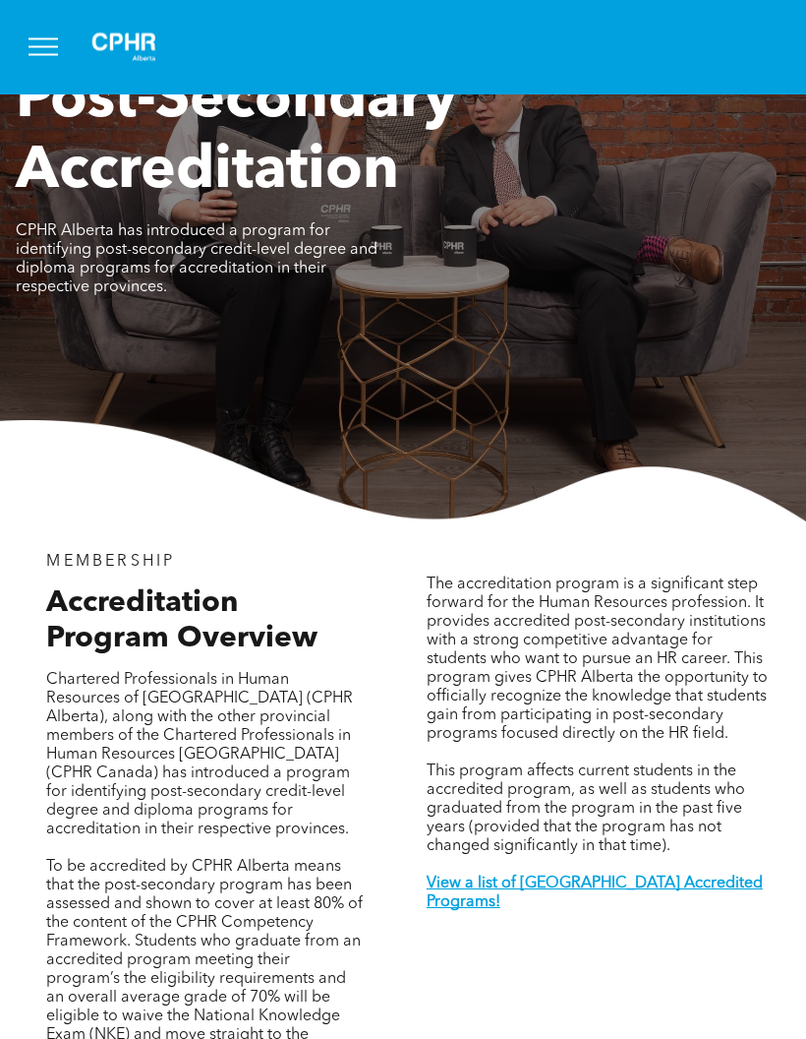
click at [622, 911] on strong "View a list of Alberta Accredited Programs!" at bounding box center [595, 893] width 336 height 34
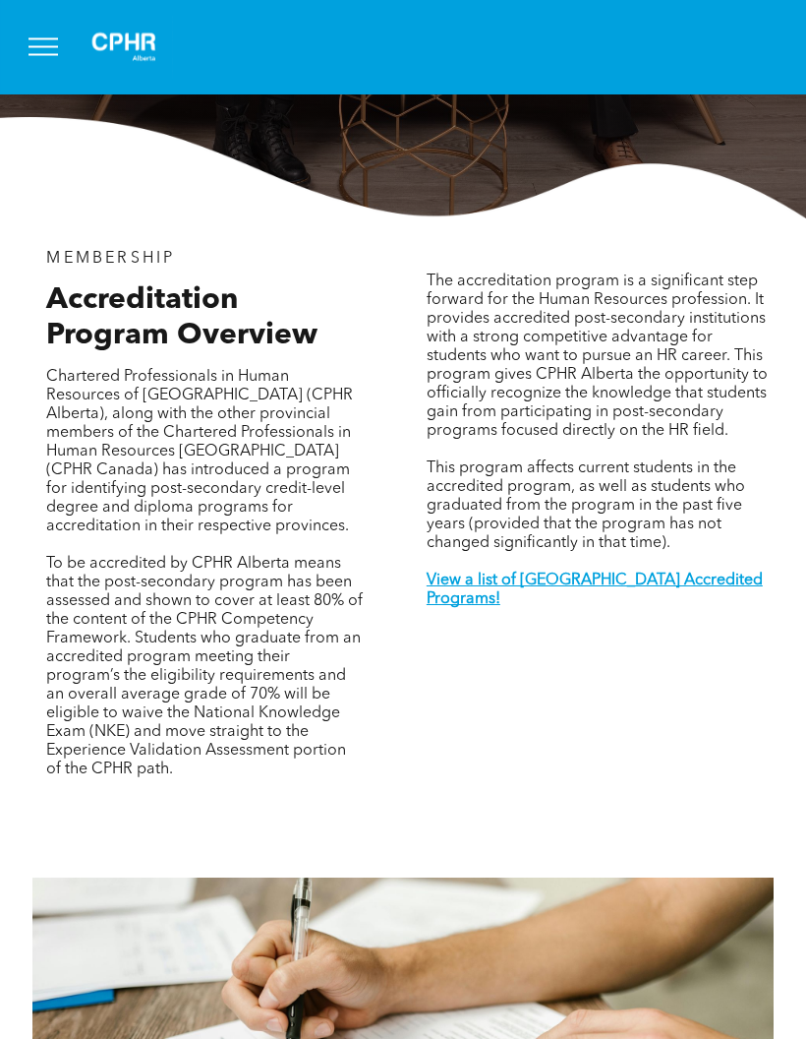
scroll to position [400, 0]
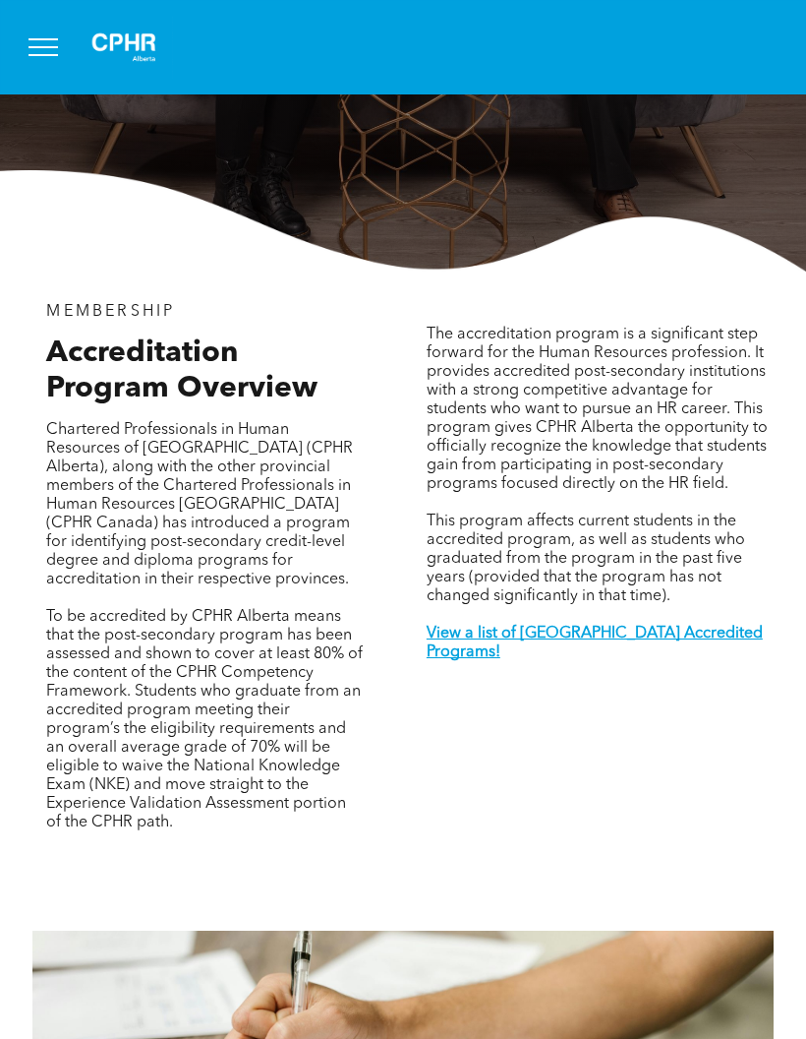
click at [45, 52] on button "menu" at bounding box center [43, 47] width 51 height 51
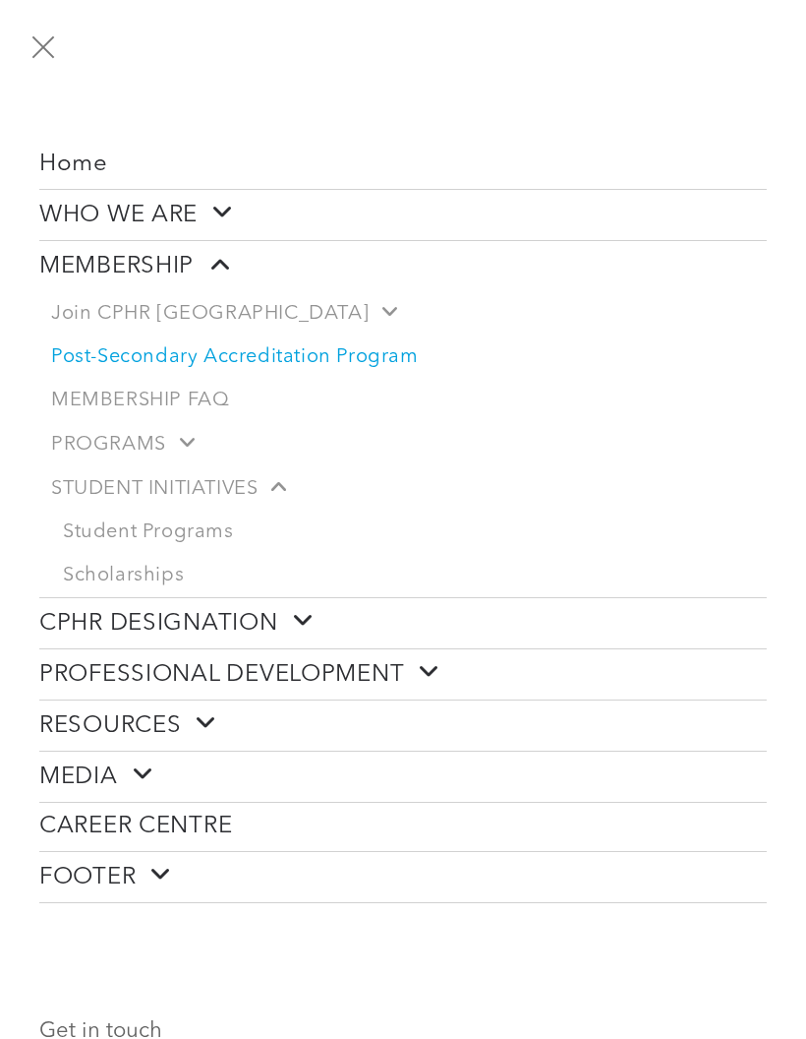
click at [121, 535] on link "Student Programs" at bounding box center [409, 531] width 716 height 43
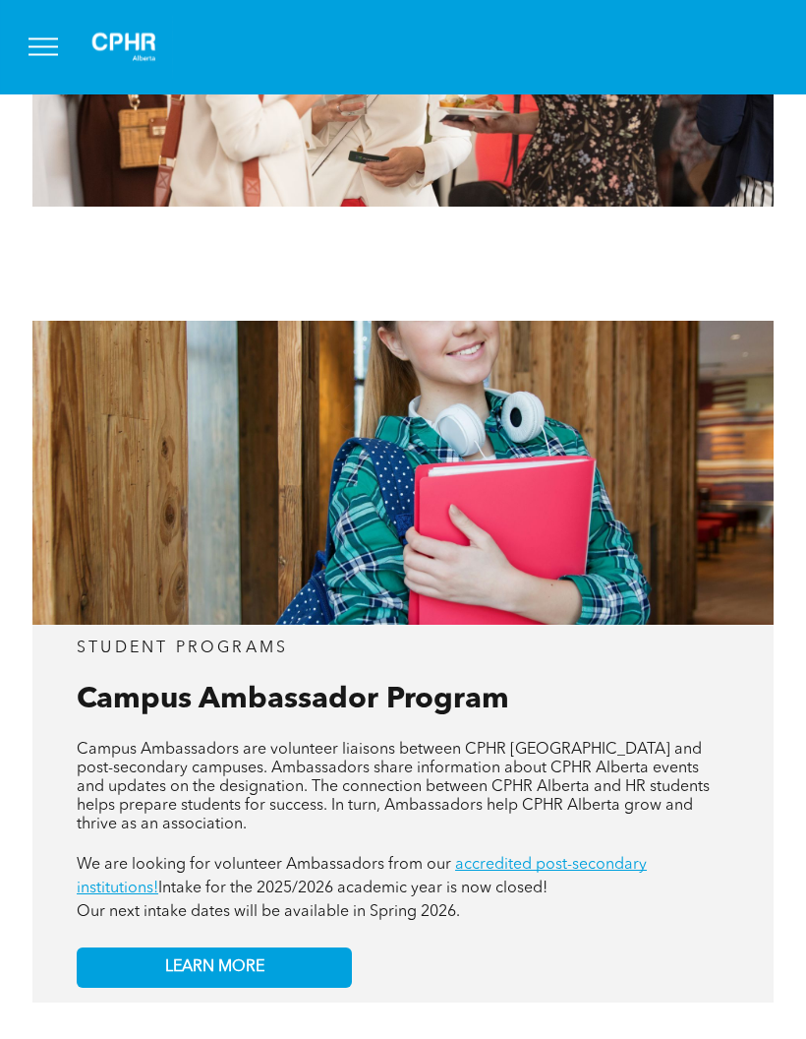
scroll to position [1396, 0]
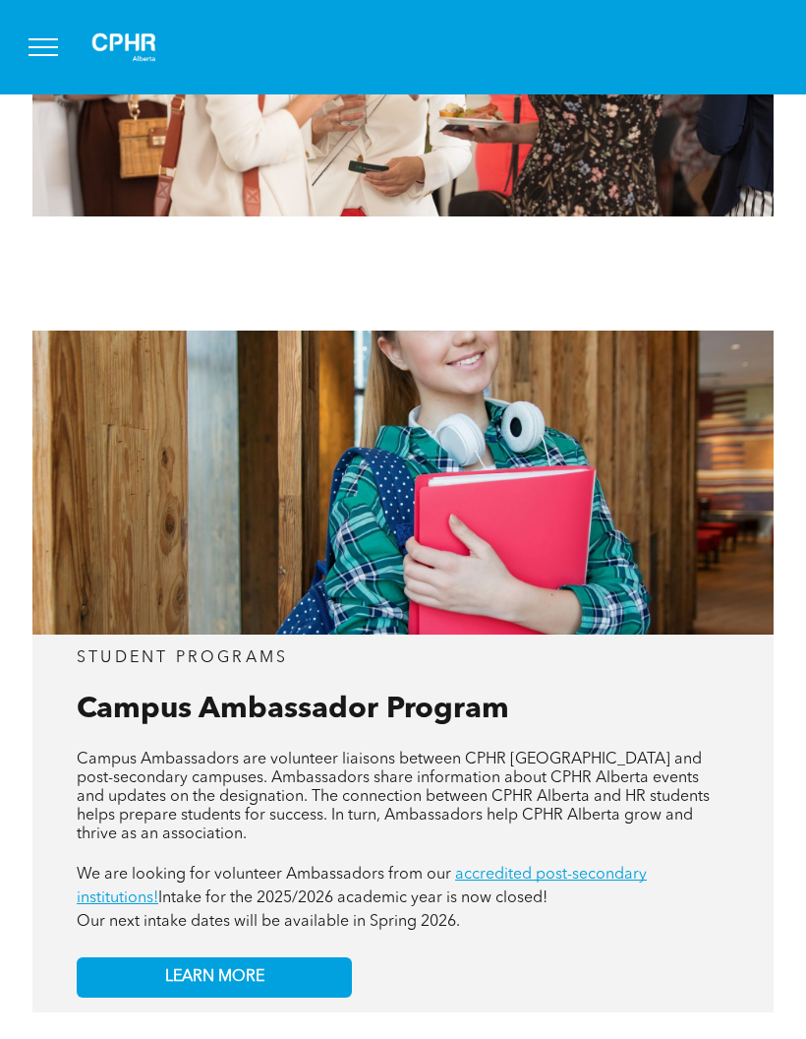
click at [133, 50] on img at bounding box center [124, 47] width 98 height 63
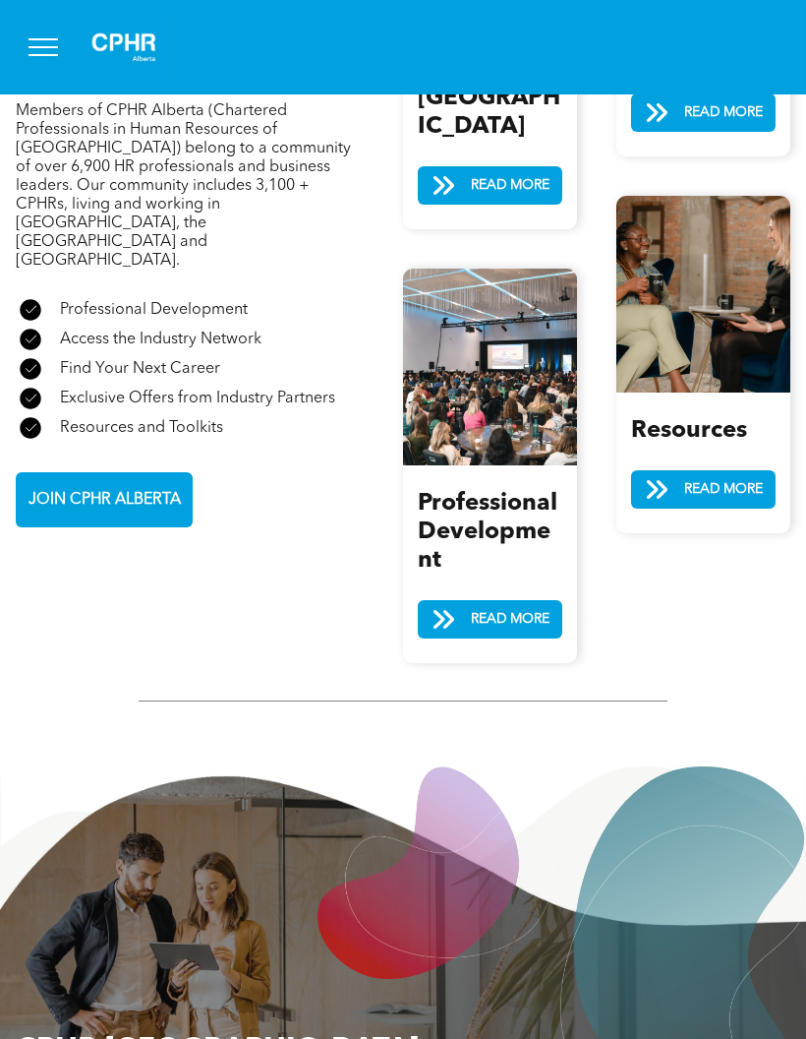
scroll to position [2456, 0]
click at [726, 472] on span "READ MORE" at bounding box center [724, 490] width 92 height 36
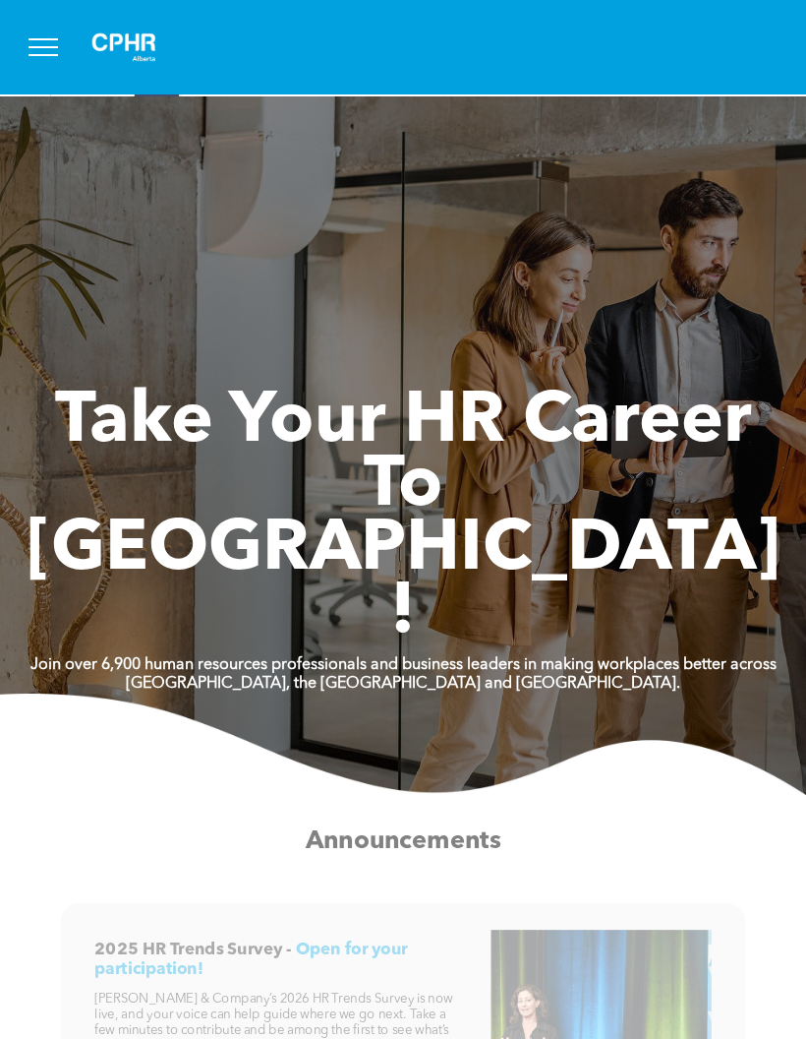
scroll to position [0, 0]
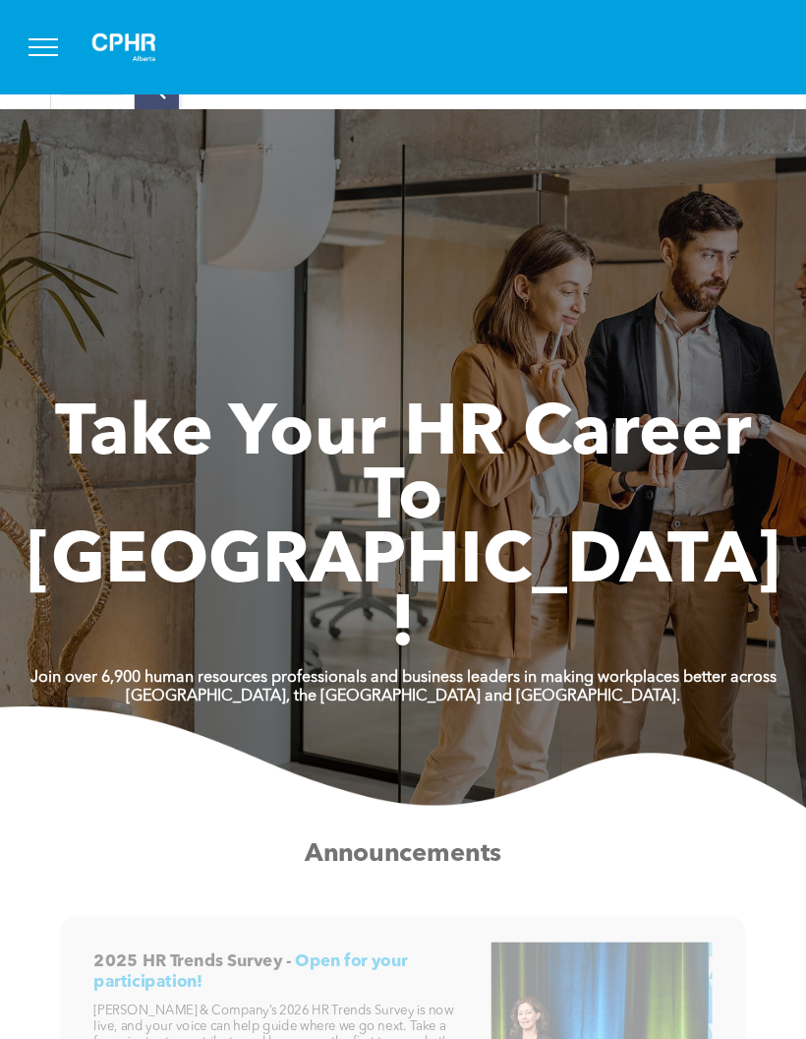
click at [106, 106] on input "Search query" at bounding box center [92, 89] width 85 height 43
click at [39, 54] on span "menu" at bounding box center [44, 55] width 30 height 2
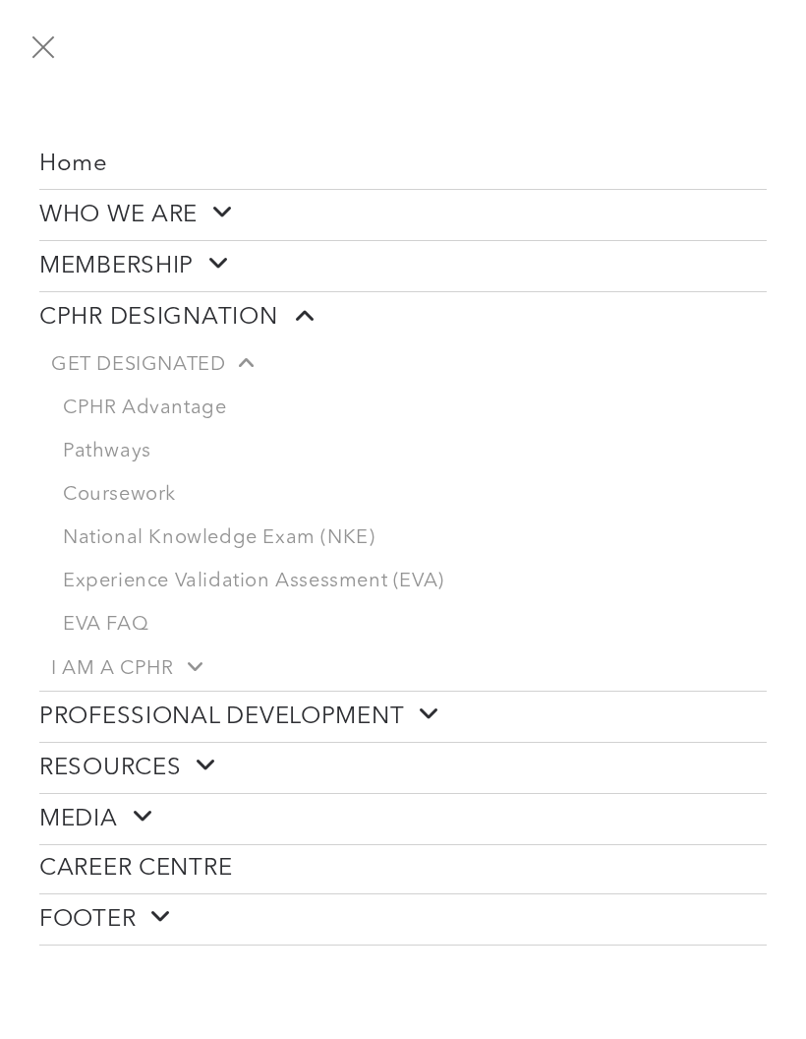
click at [168, 500] on link "Coursework" at bounding box center [409, 494] width 716 height 43
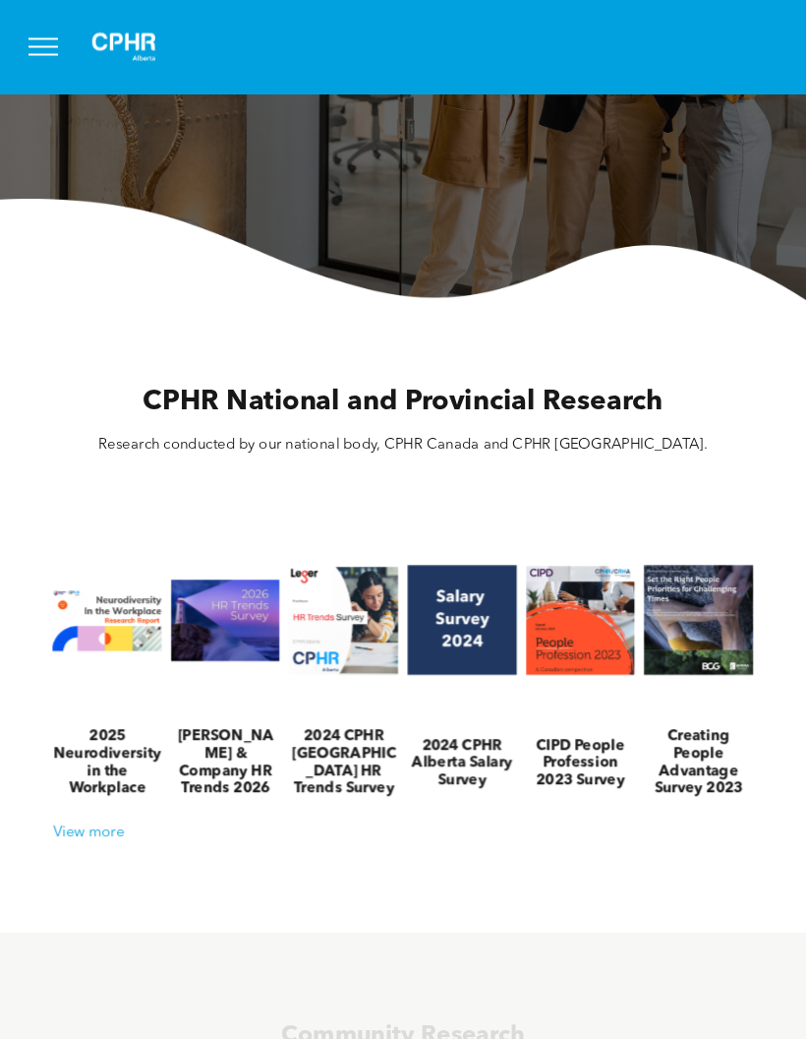
scroll to position [198, 0]
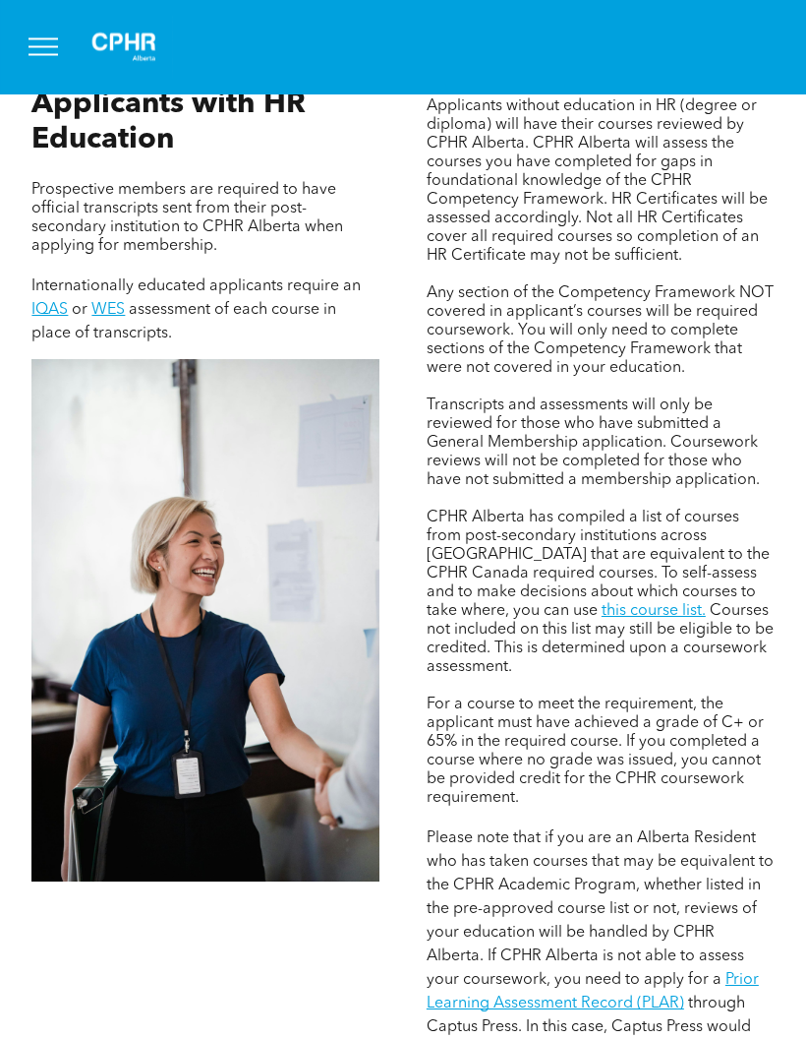
scroll to position [1336, 0]
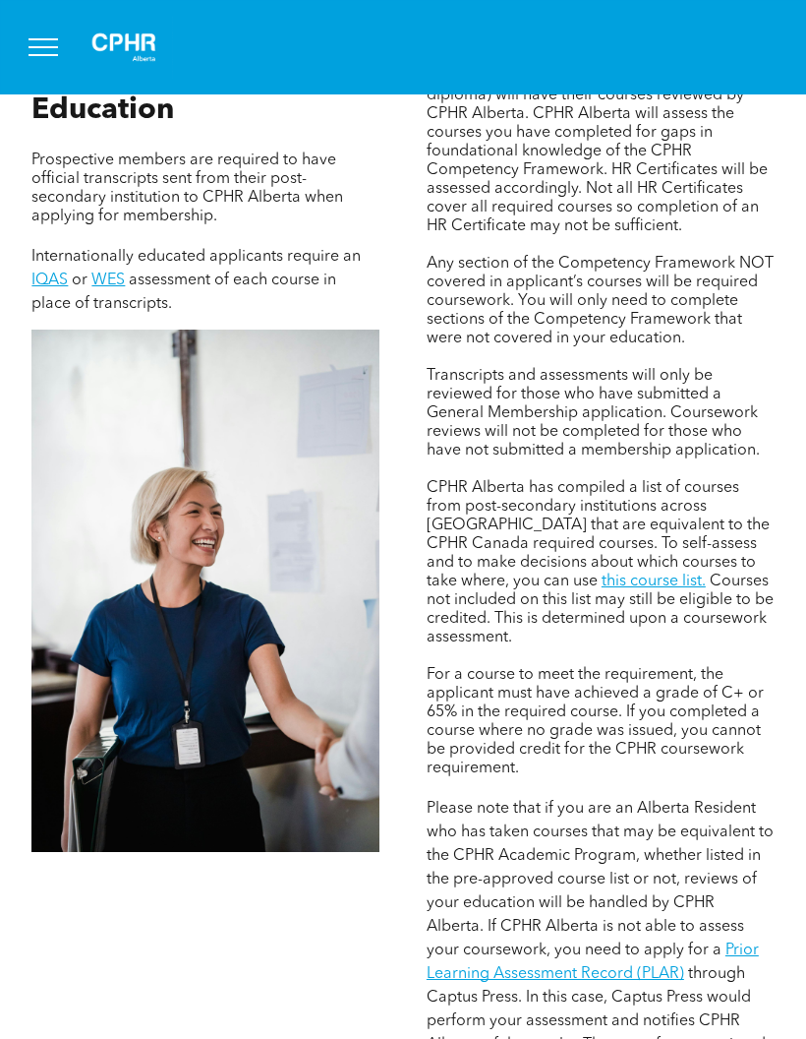
click at [602, 589] on link "this course list." at bounding box center [654, 581] width 104 height 16
